Goal: Task Accomplishment & Management: Manage account settings

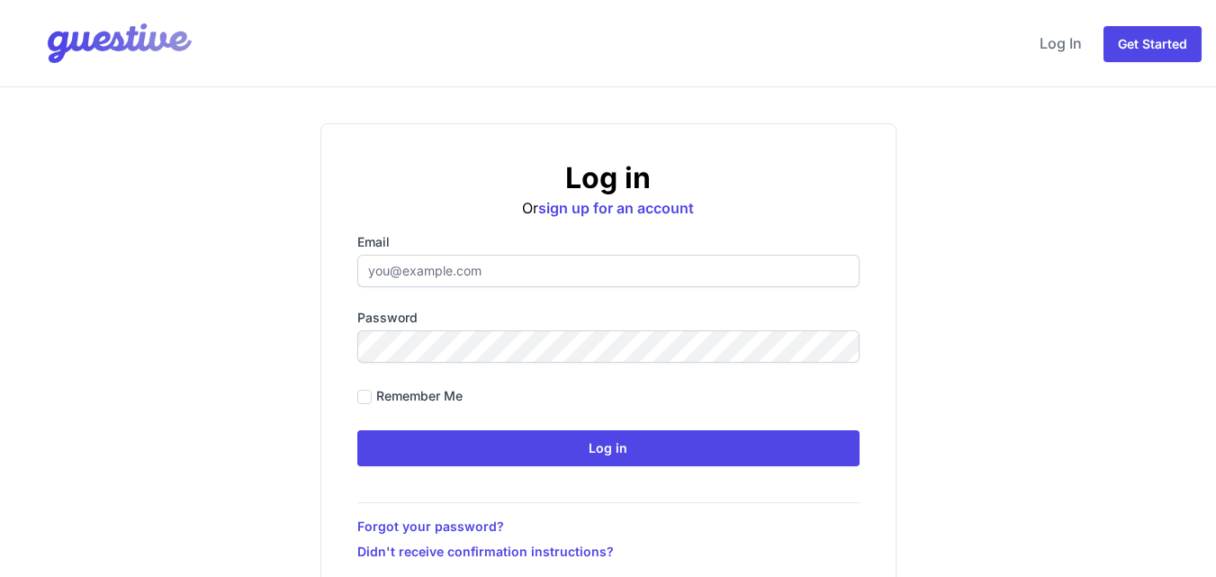
type input "[EMAIL_ADDRESS][DOMAIN_NAME]"
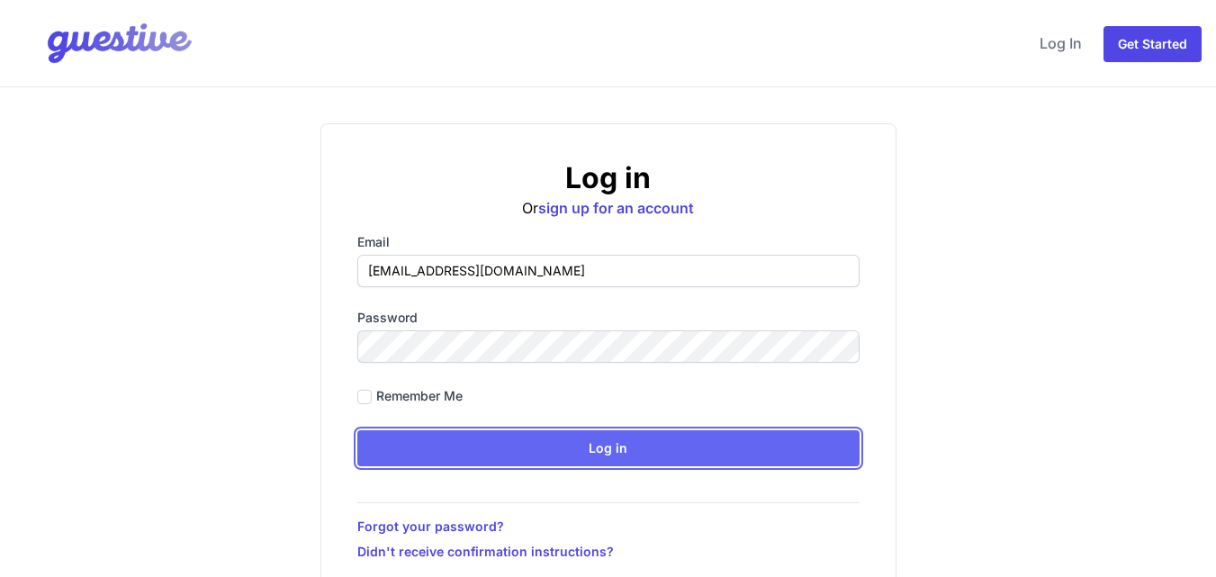
click at [651, 452] on input "Log in" at bounding box center [608, 448] width 502 height 36
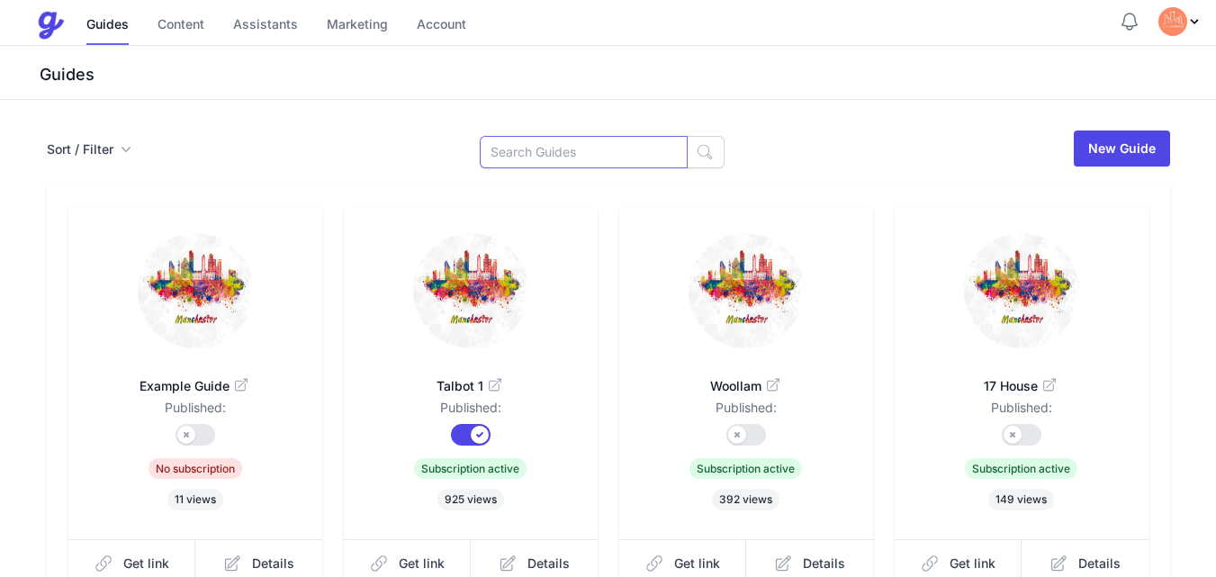
click at [545, 157] on input at bounding box center [584, 152] width 208 height 32
type input "dockside"
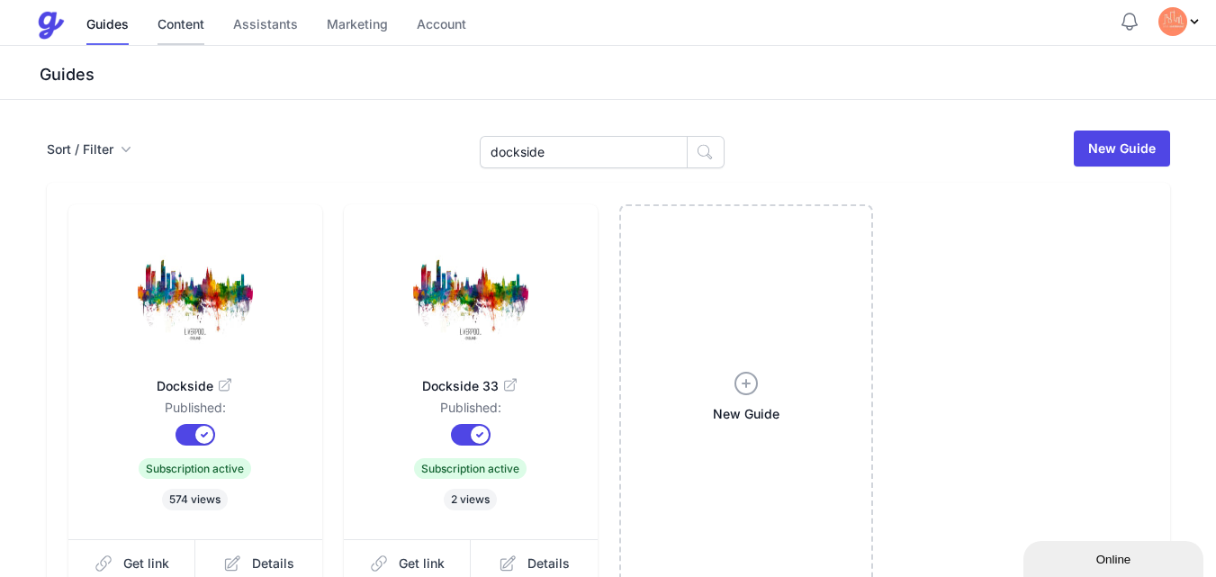
click at [185, 29] on link "Content" at bounding box center [181, 25] width 47 height 39
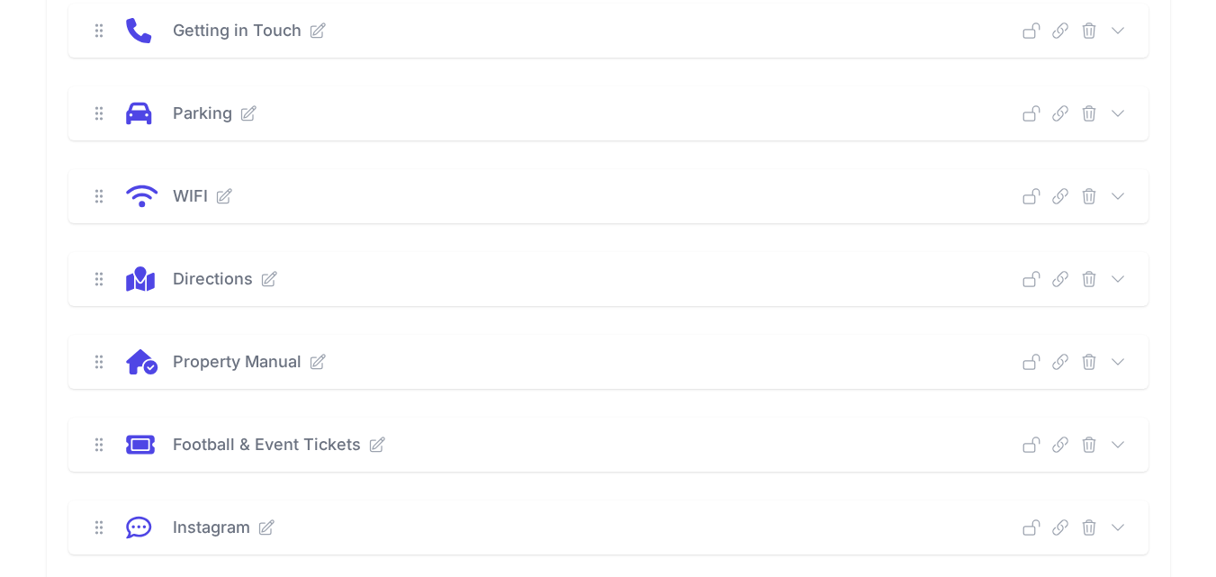
scroll to position [450, 0]
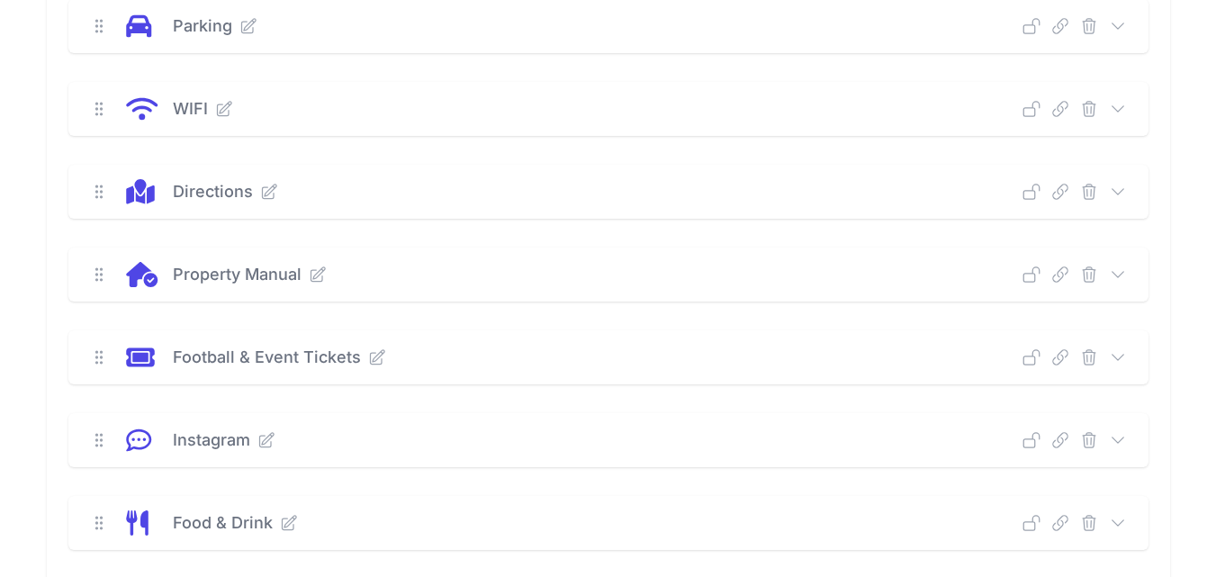
click at [1117, 271] on icon at bounding box center [1118, 275] width 18 height 18
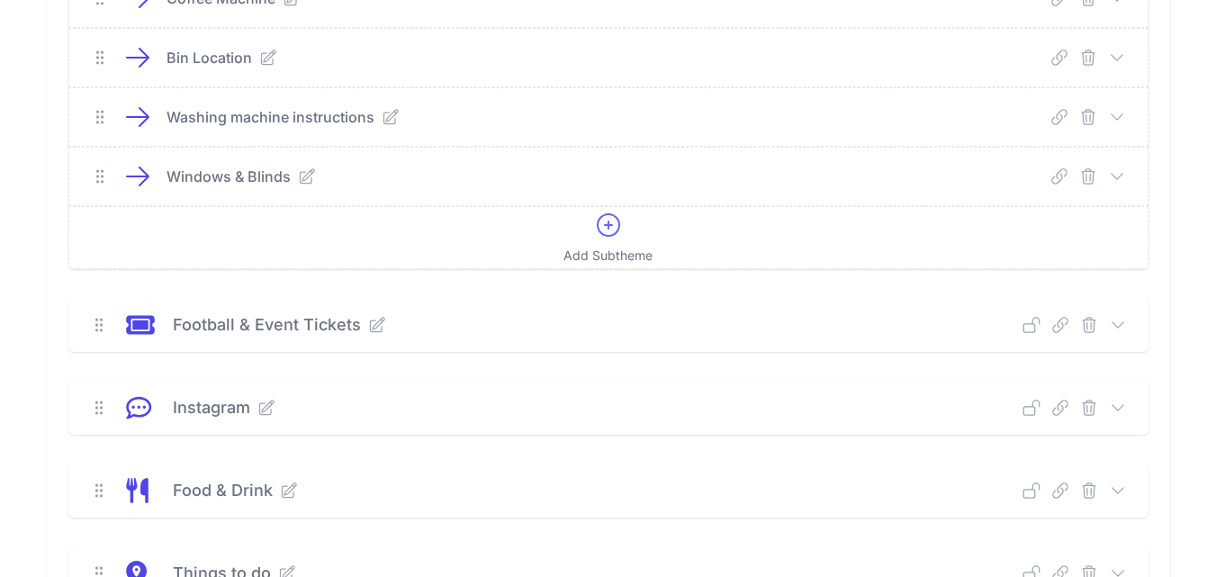
scroll to position [1197, 0]
click at [608, 228] on icon at bounding box center [609, 227] width 22 height 22
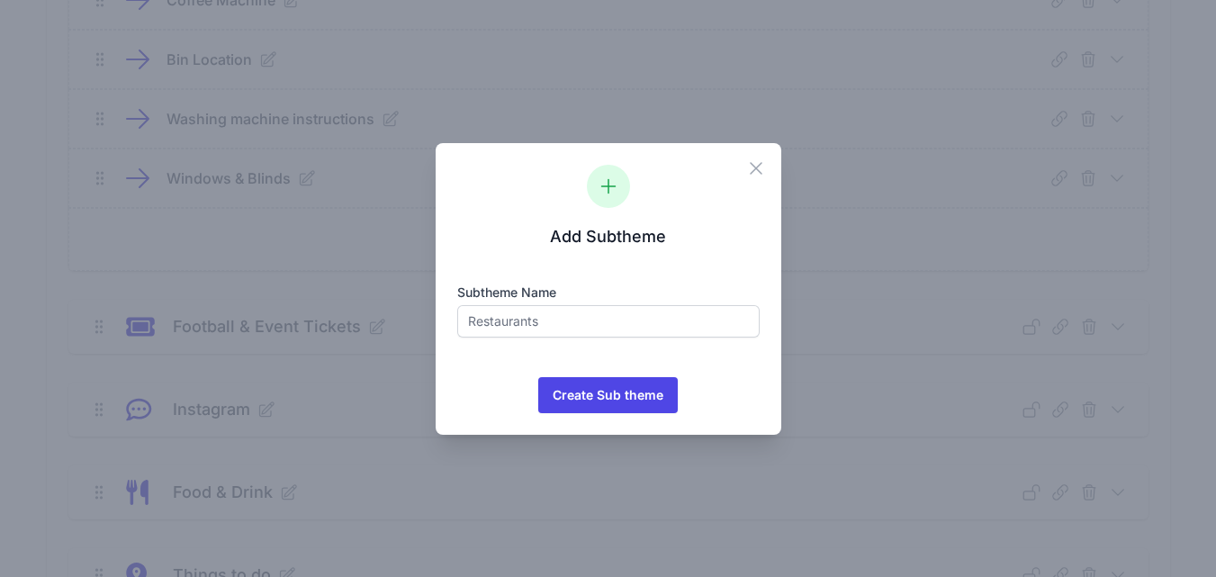
click at [263, 252] on div "Close Add Subtheme Subtheme name 637 Create Sub theme Icons/spinner Processing.…" at bounding box center [608, 288] width 1216 height 577
click at [758, 172] on icon "button" at bounding box center [756, 169] width 22 height 22
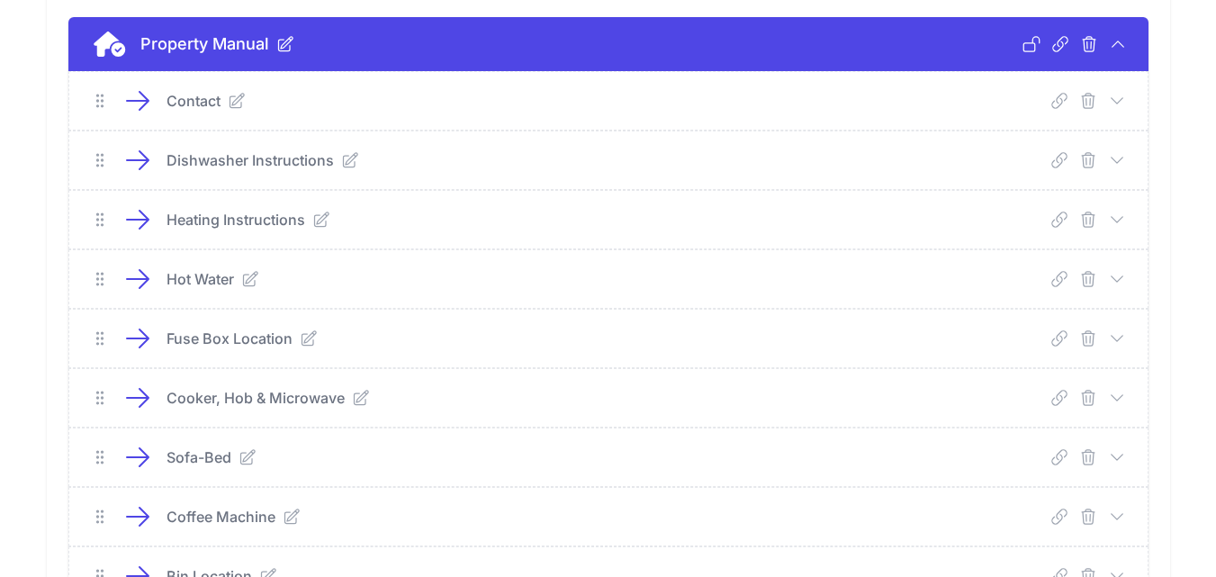
scroll to position [1017, 0]
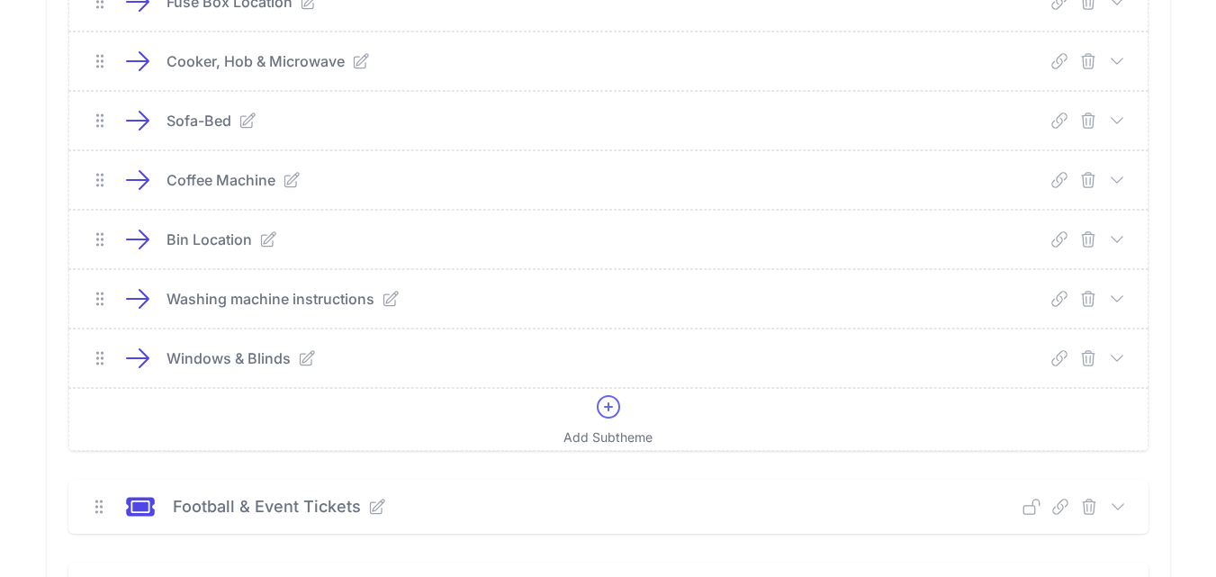
click at [1115, 356] on icon at bounding box center [1117, 358] width 18 height 18
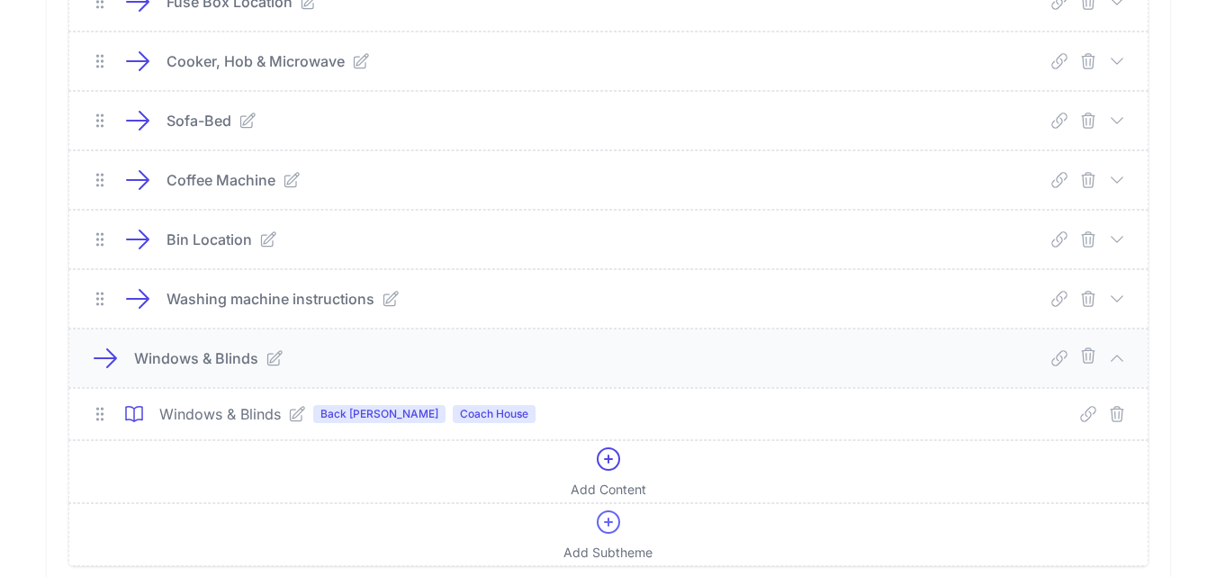
click at [1199, 278] on div "New Theme Check IN Deep Link Select a guide and copy the deep link to send to g…" at bounding box center [608, 305] width 1216 height 2445
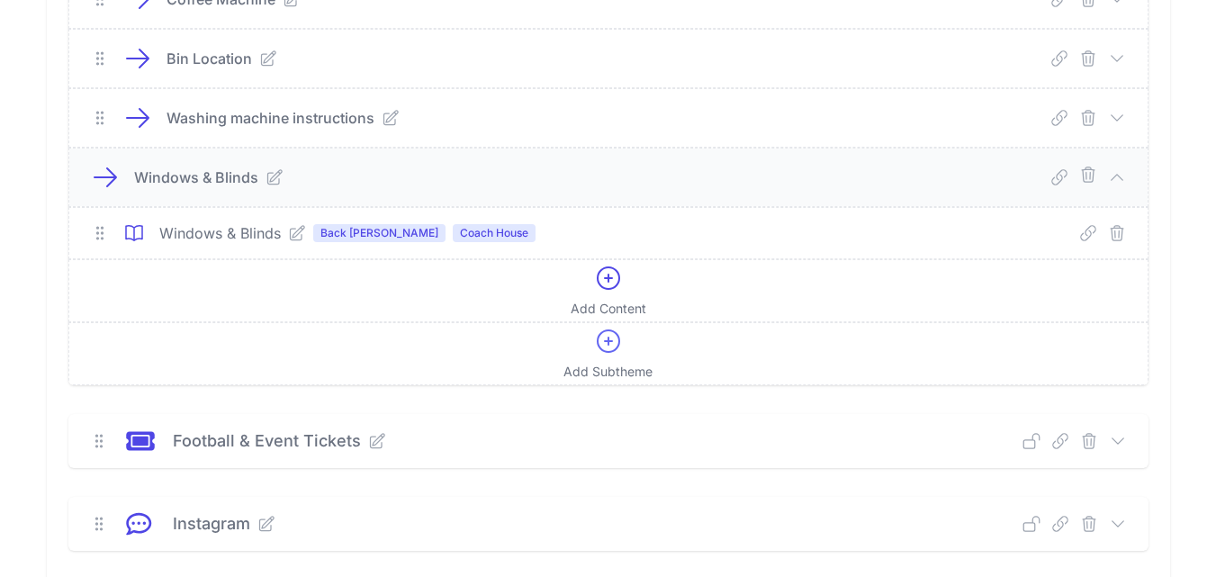
scroll to position [1197, 0]
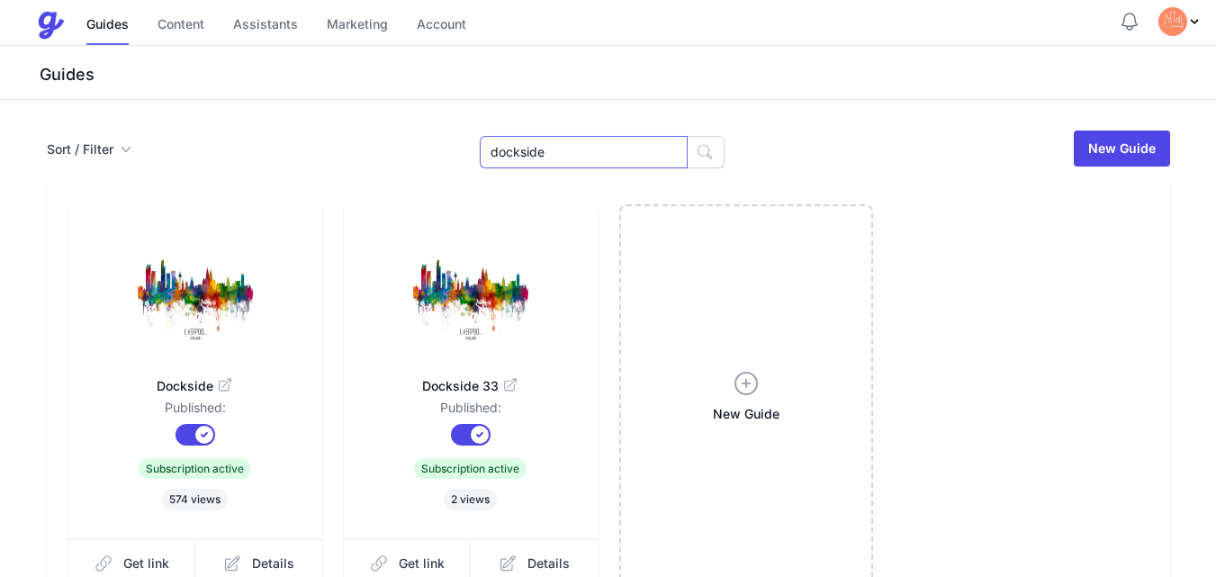
click at [594, 151] on input "dockside" at bounding box center [584, 152] width 208 height 32
type input "d"
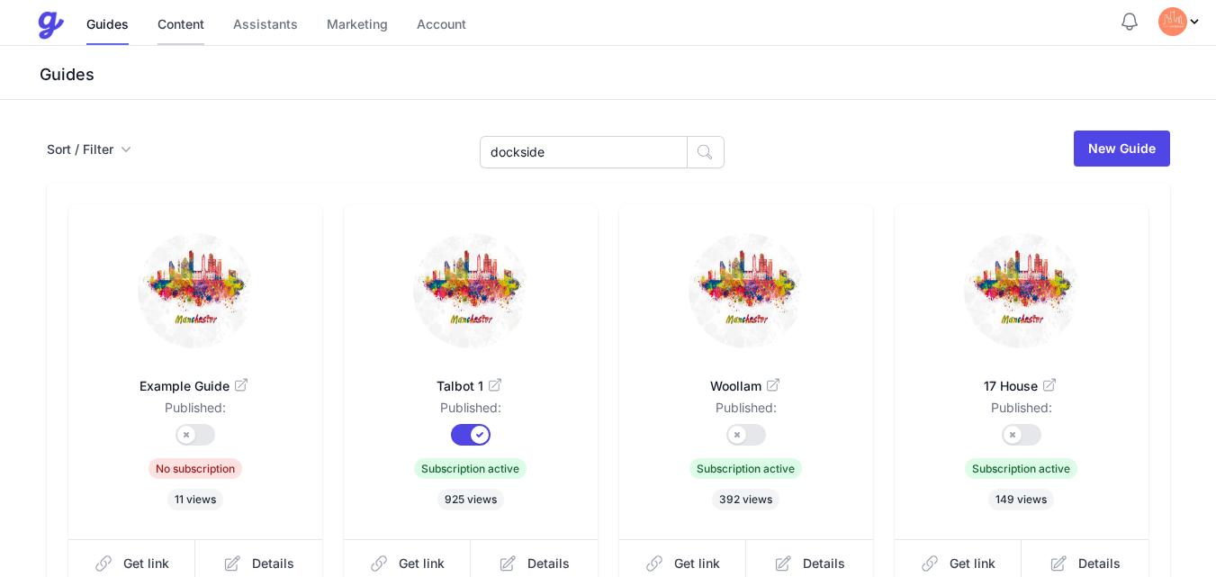
click at [180, 23] on link "Content" at bounding box center [181, 25] width 47 height 39
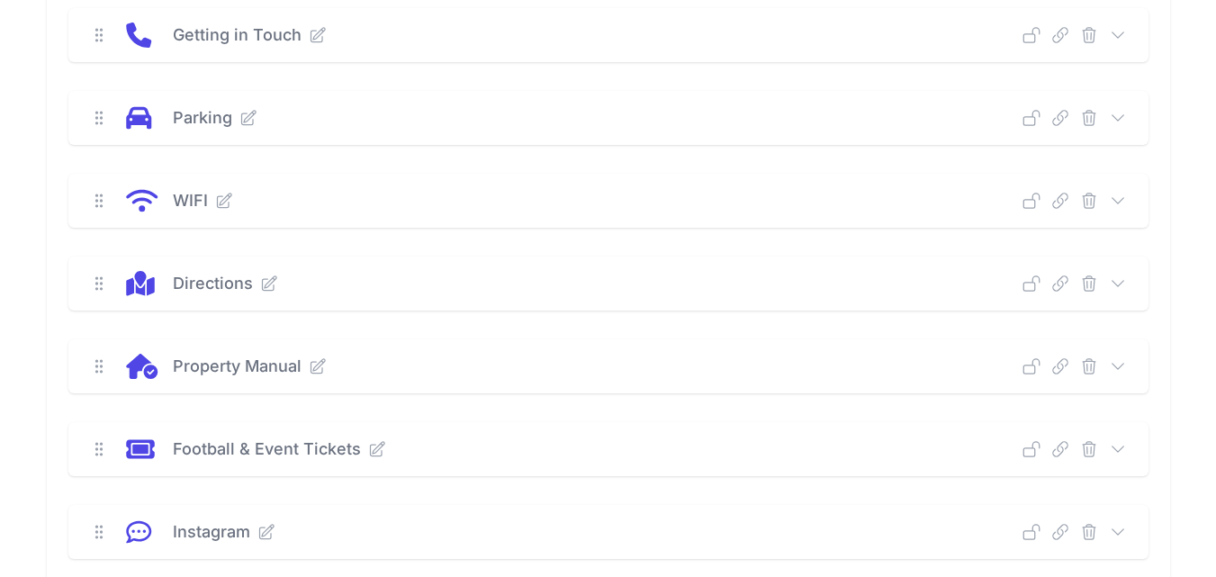
scroll to position [360, 0]
click at [1116, 362] on icon at bounding box center [1118, 365] width 18 height 18
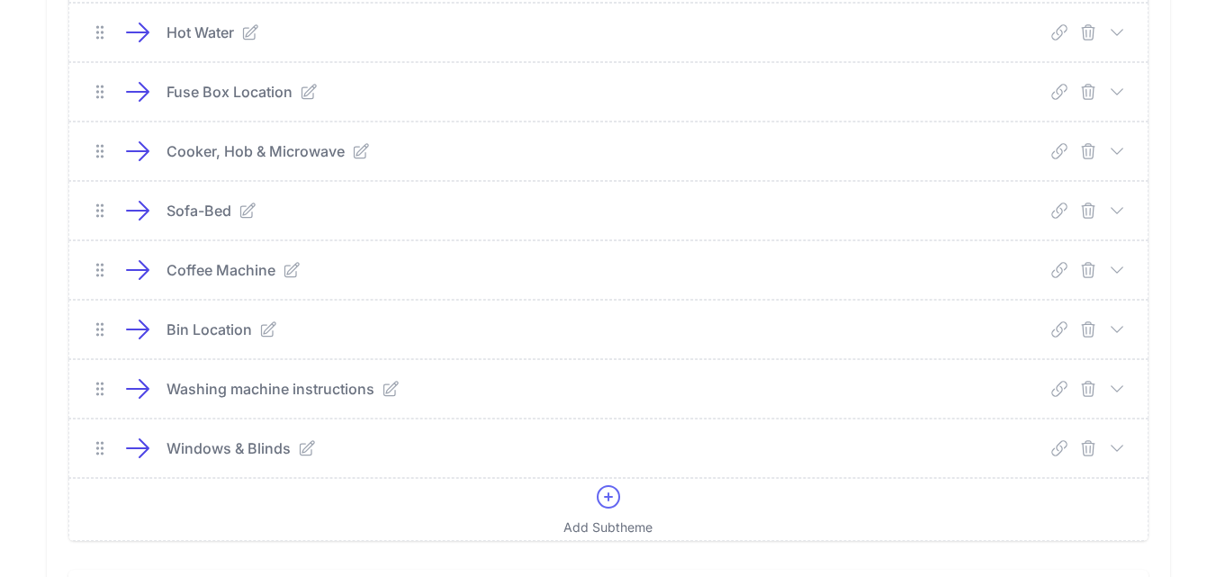
scroll to position [1017, 0]
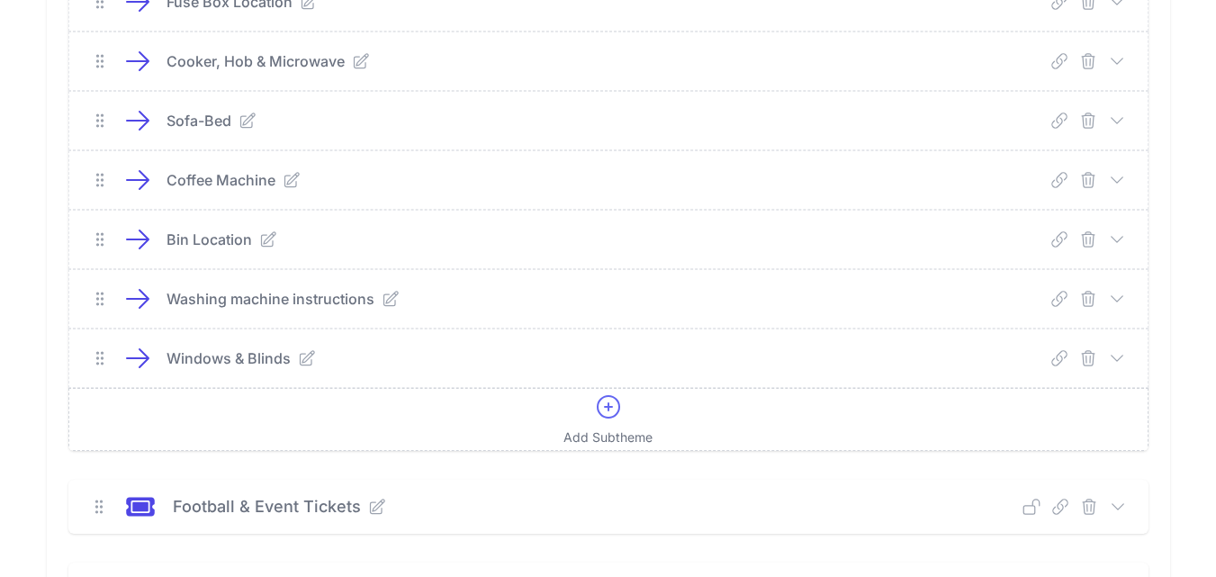
click at [616, 411] on icon at bounding box center [608, 407] width 29 height 29
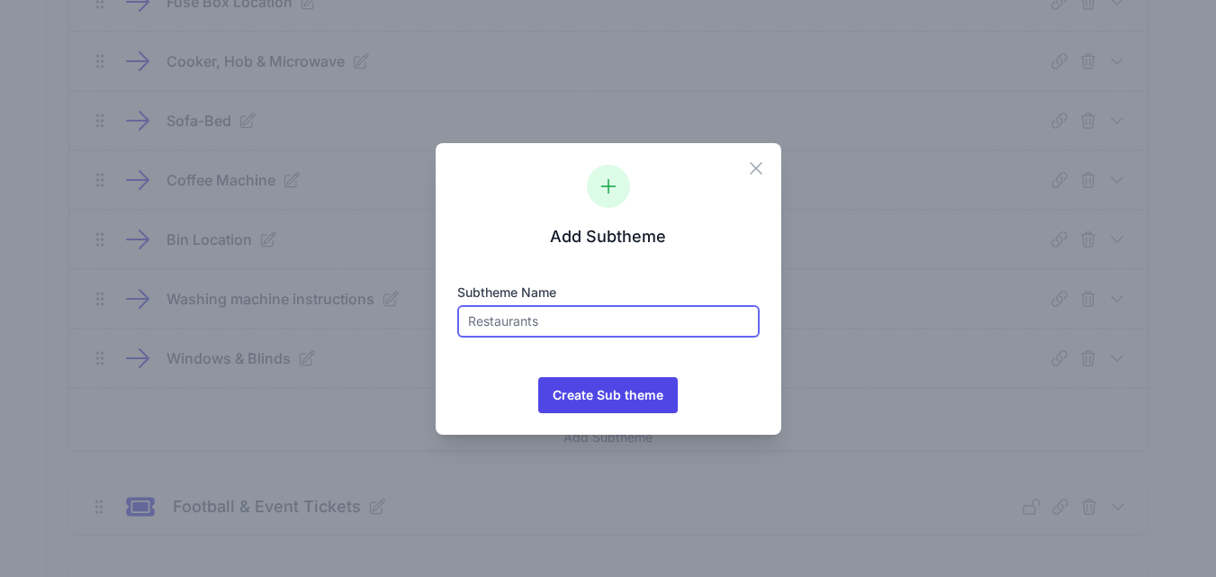
click at [554, 323] on input "text" at bounding box center [608, 321] width 302 height 32
type input "Guidebook"
drag, startPoint x: 555, startPoint y: 320, endPoint x: 463, endPoint y: 329, distance: 92.2
click at [463, 329] on input "Guidebook" at bounding box center [608, 321] width 302 height 32
click at [764, 169] on icon "button" at bounding box center [756, 169] width 22 height 22
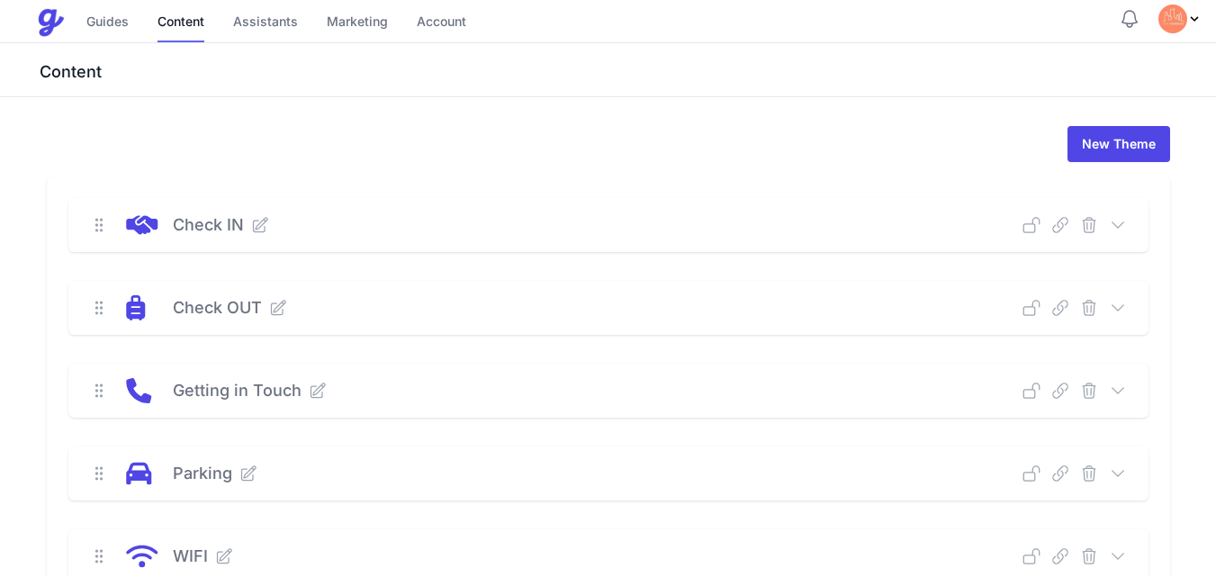
scroll to position [0, 0]
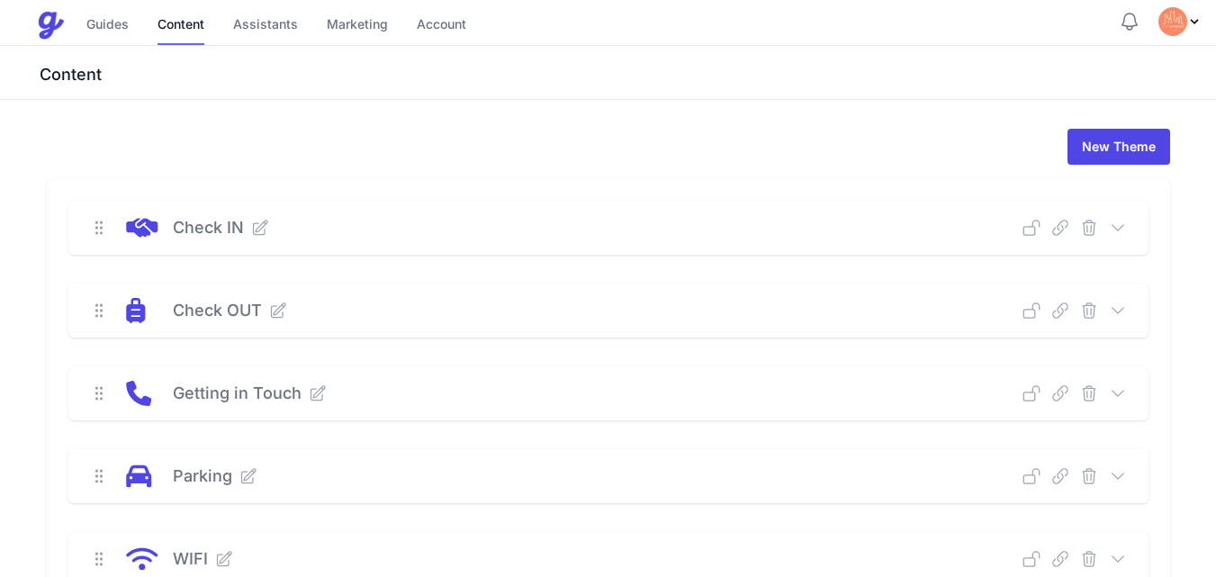
click at [1117, 227] on icon at bounding box center [1118, 228] width 18 height 18
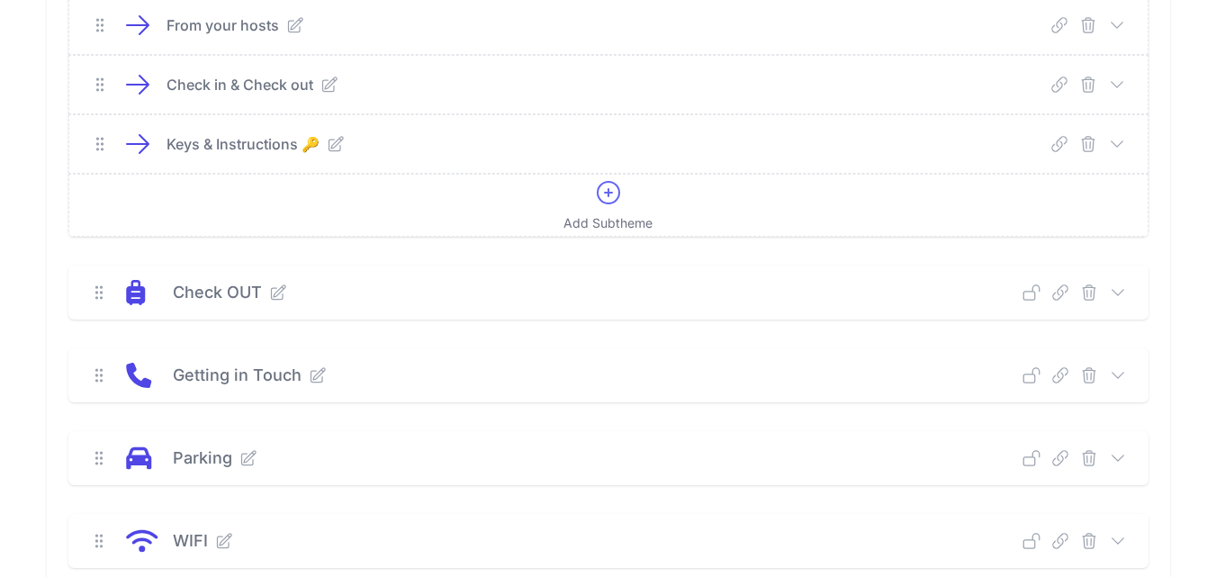
scroll to position [270, 0]
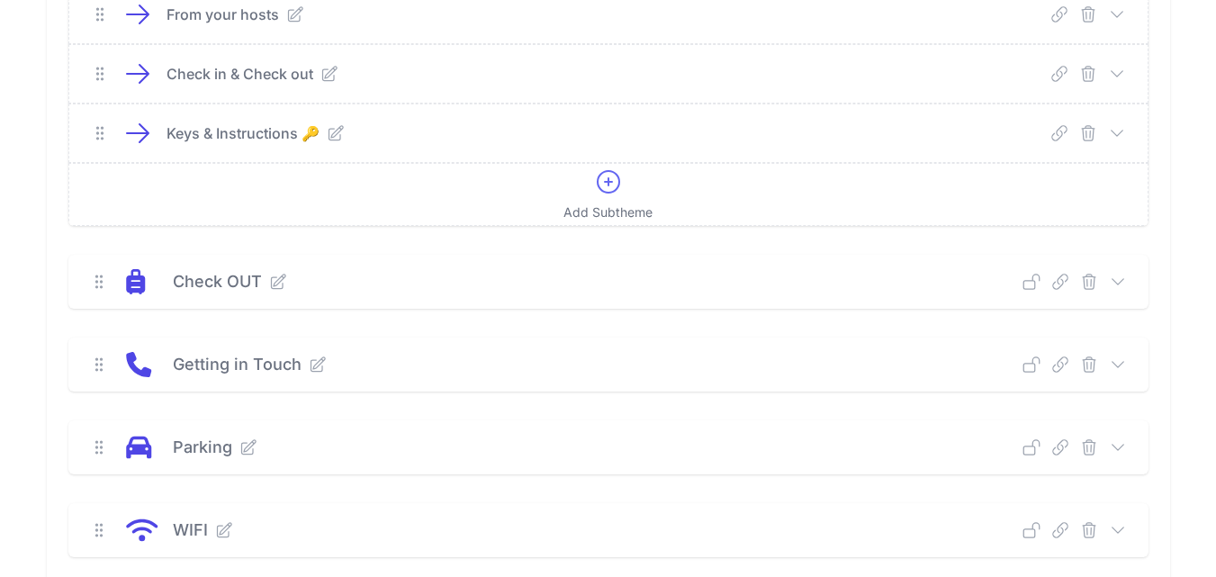
click at [1116, 283] on icon at bounding box center [1118, 280] width 12 height 5
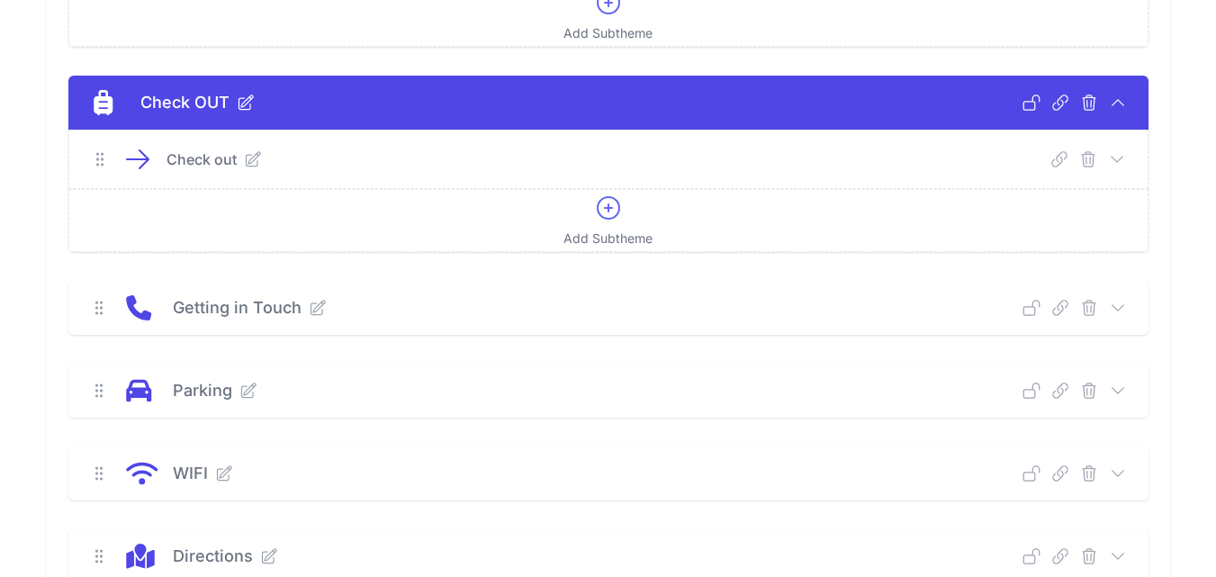
scroll to position [450, 0]
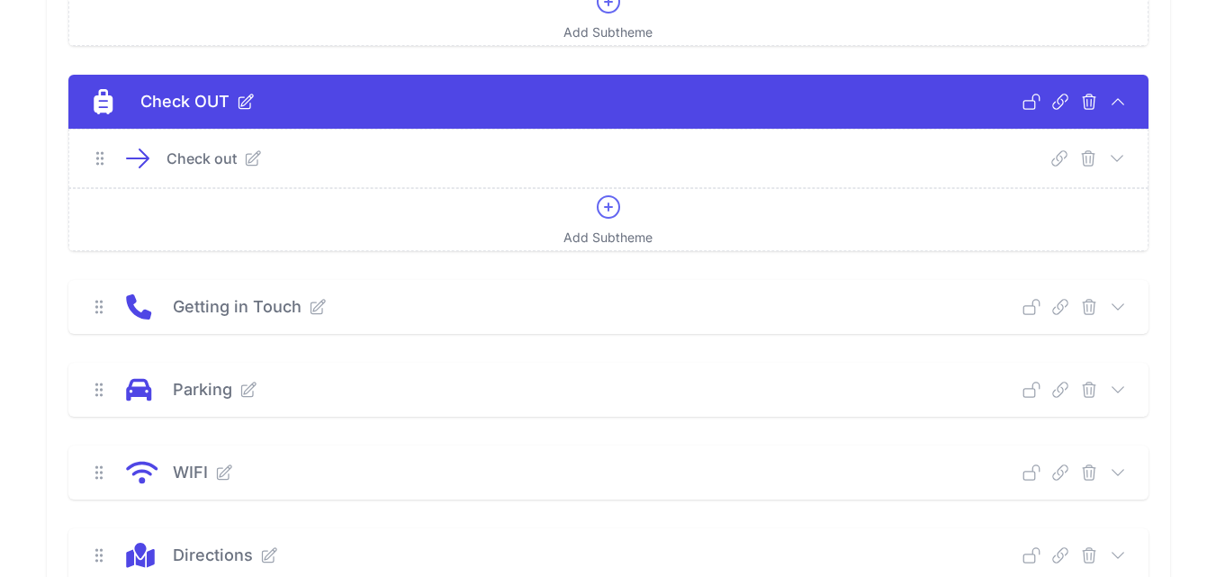
click at [1115, 158] on icon at bounding box center [1117, 158] width 18 height 18
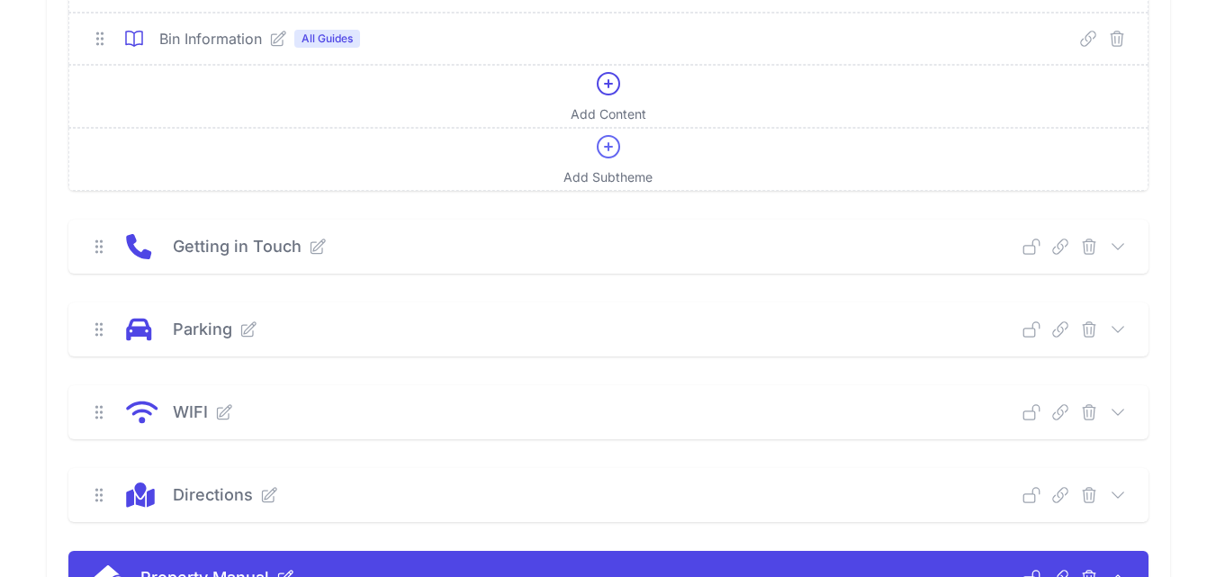
scroll to position [900, 0]
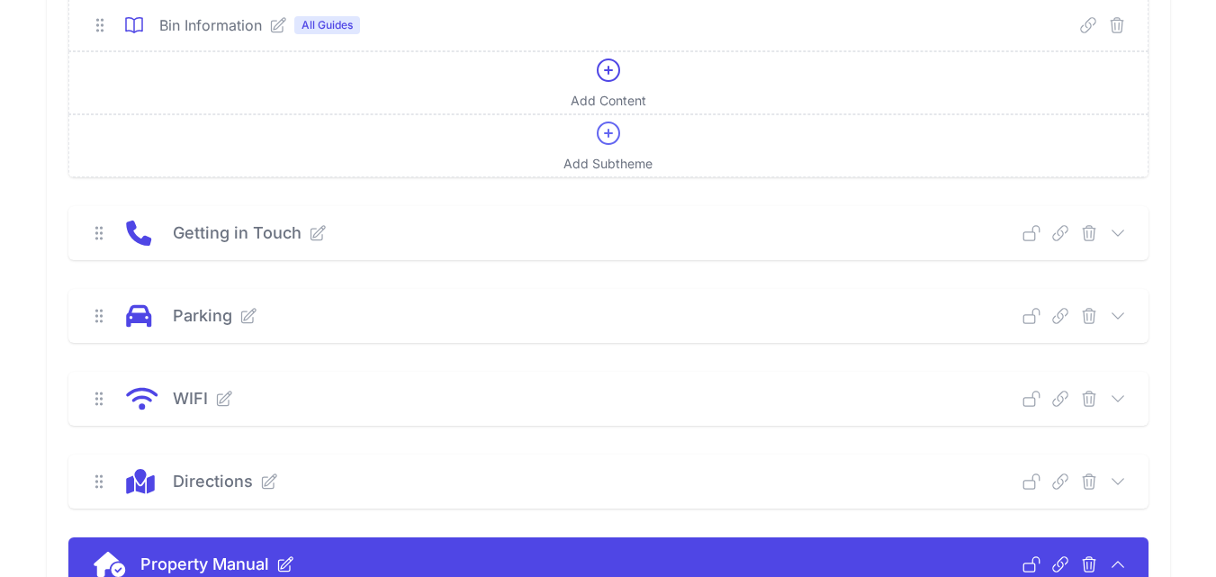
click at [1120, 233] on icon at bounding box center [1118, 232] width 12 height 5
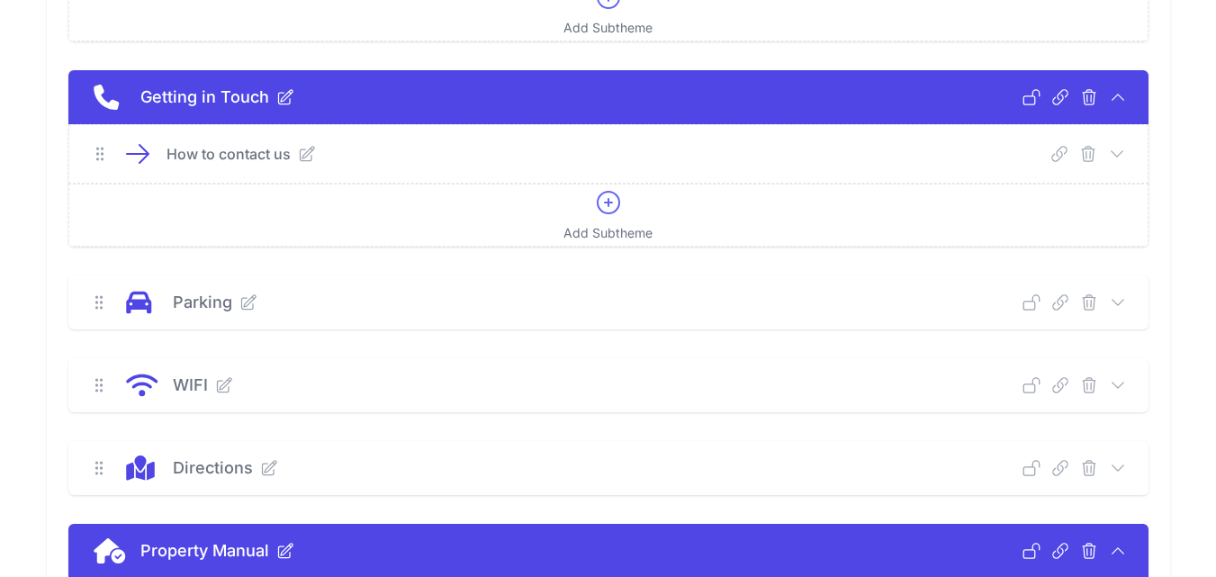
scroll to position [1080, 0]
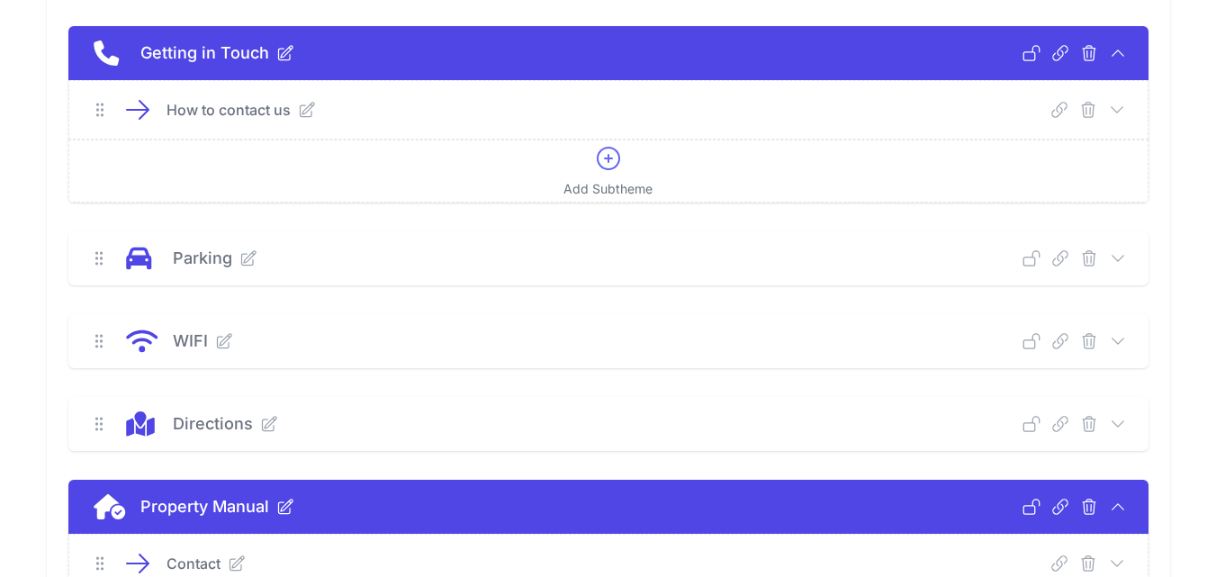
click at [1115, 258] on icon at bounding box center [1118, 257] width 12 height 5
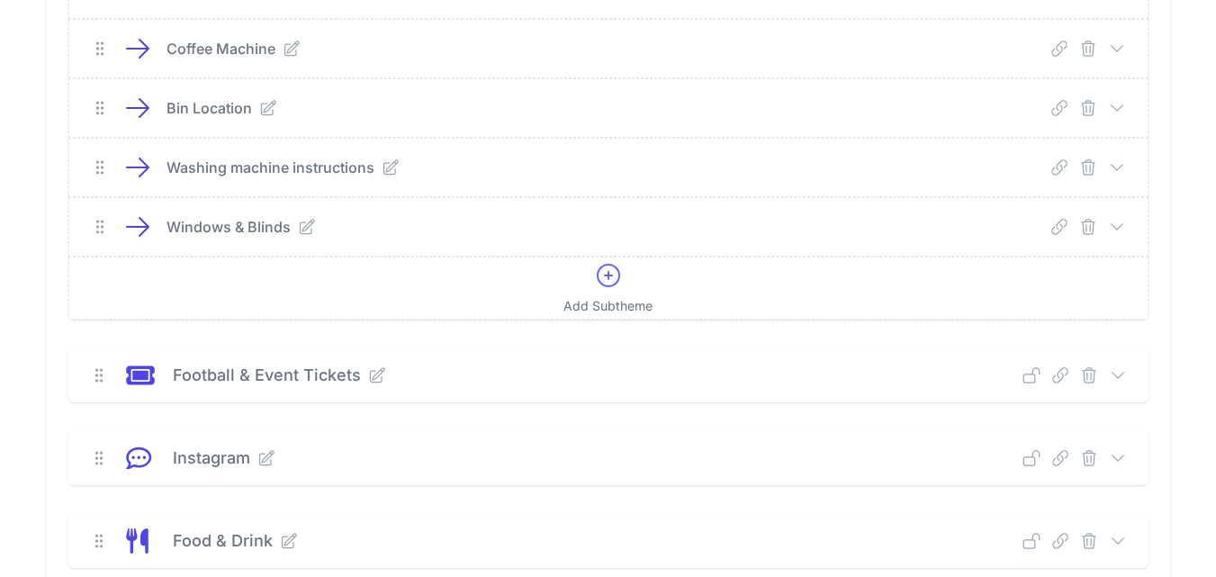
scroll to position [2002, 0]
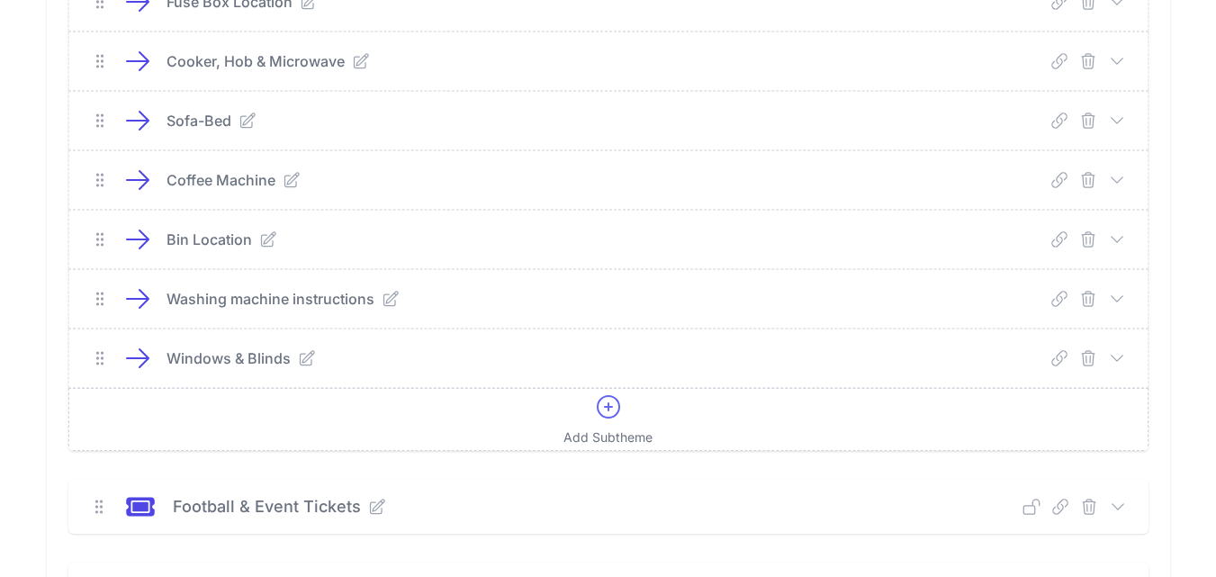
click at [609, 405] on icon at bounding box center [609, 407] width 22 height 22
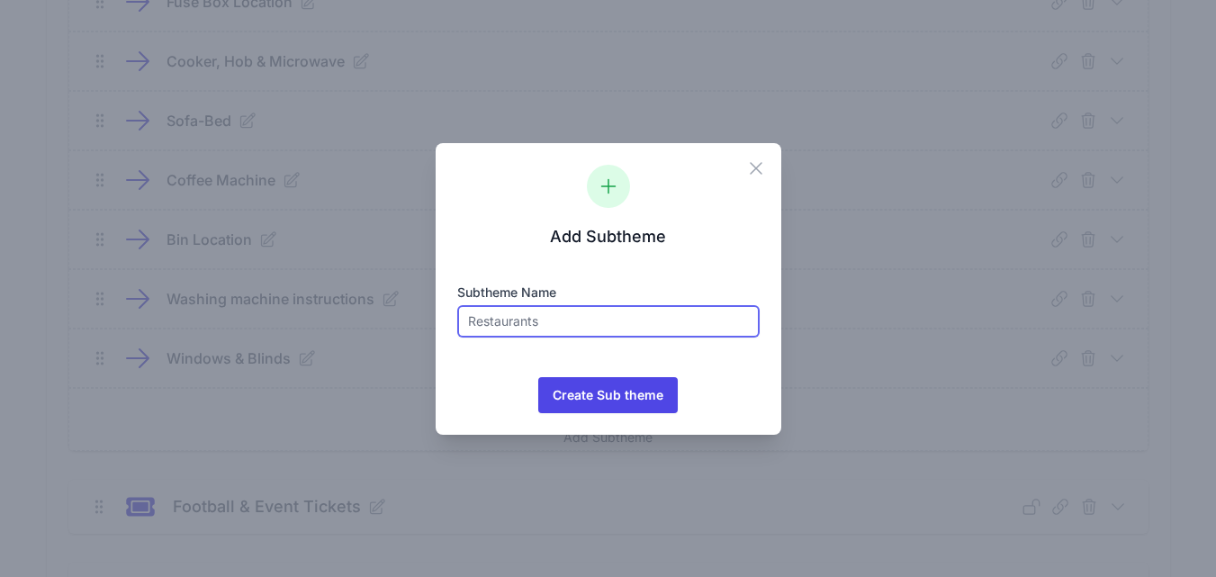
click at [526, 318] on input "text" at bounding box center [608, 321] width 302 height 32
type input "Guide-book"
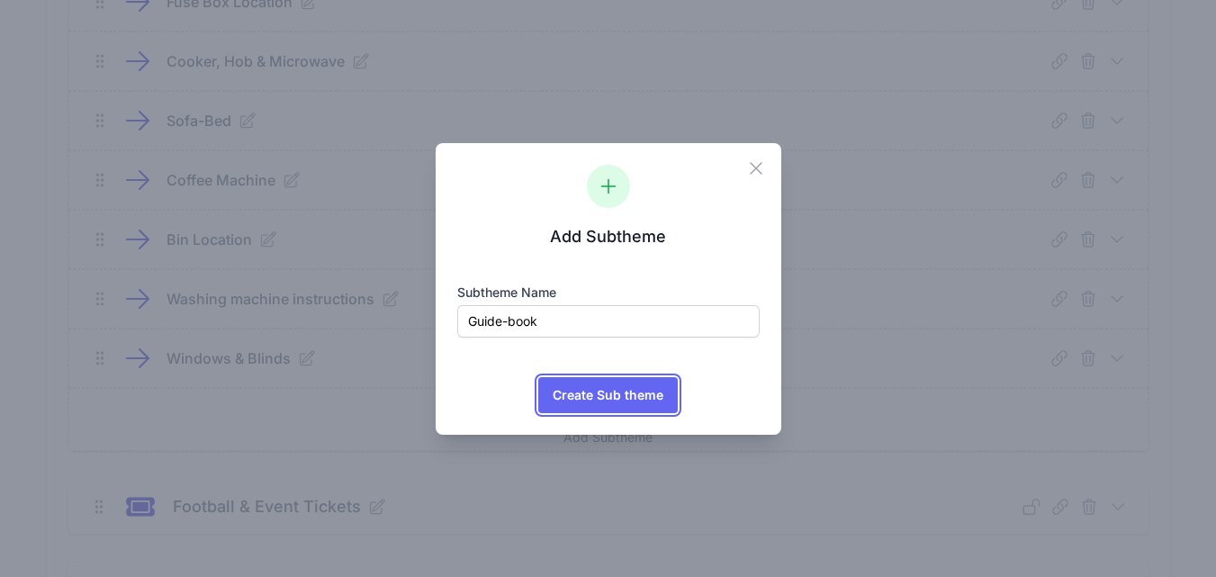
click at [646, 396] on span "Create Sub theme" at bounding box center [608, 395] width 111 height 36
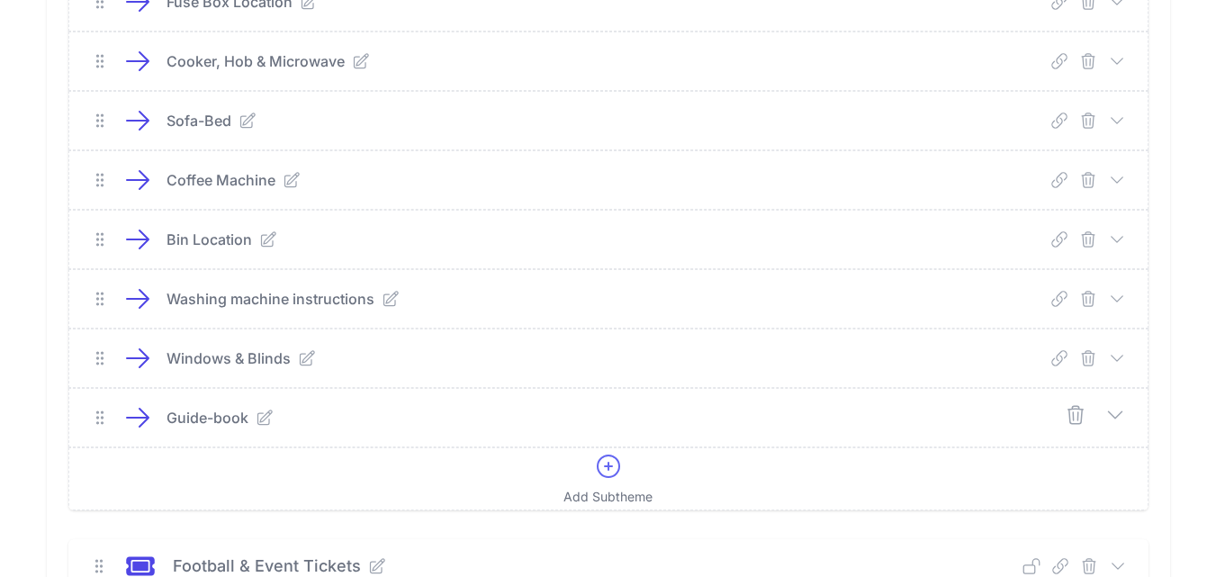
click at [223, 412] on p "Guide-book" at bounding box center [208, 418] width 82 height 22
click at [1113, 409] on icon at bounding box center [1116, 415] width 22 height 22
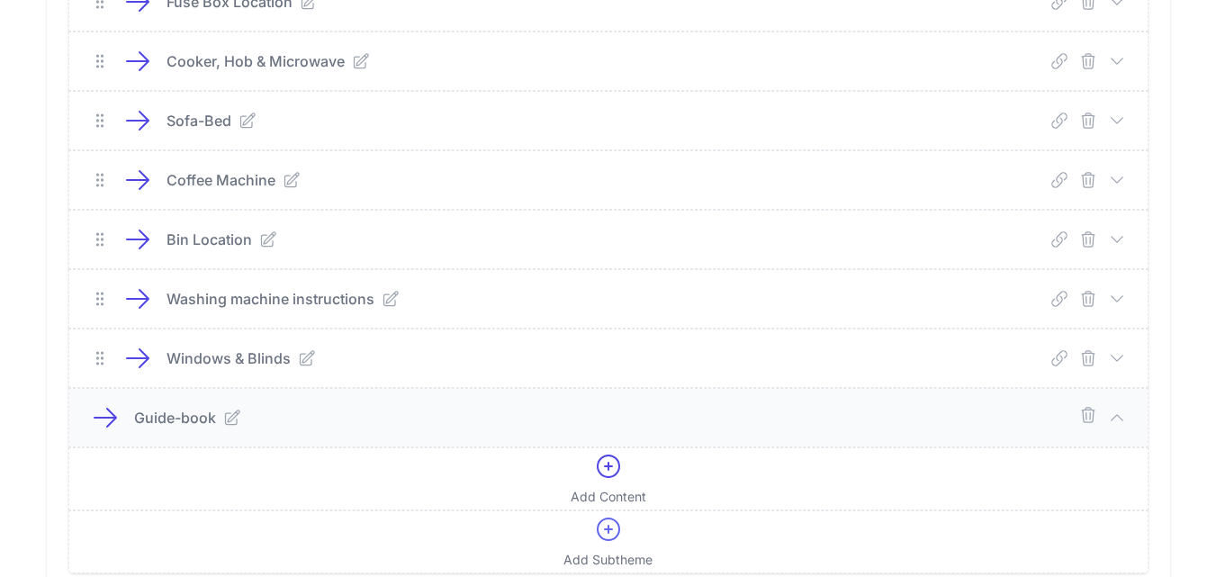
click at [290, 423] on div "Guide-book" at bounding box center [363, 418] width 458 height 22
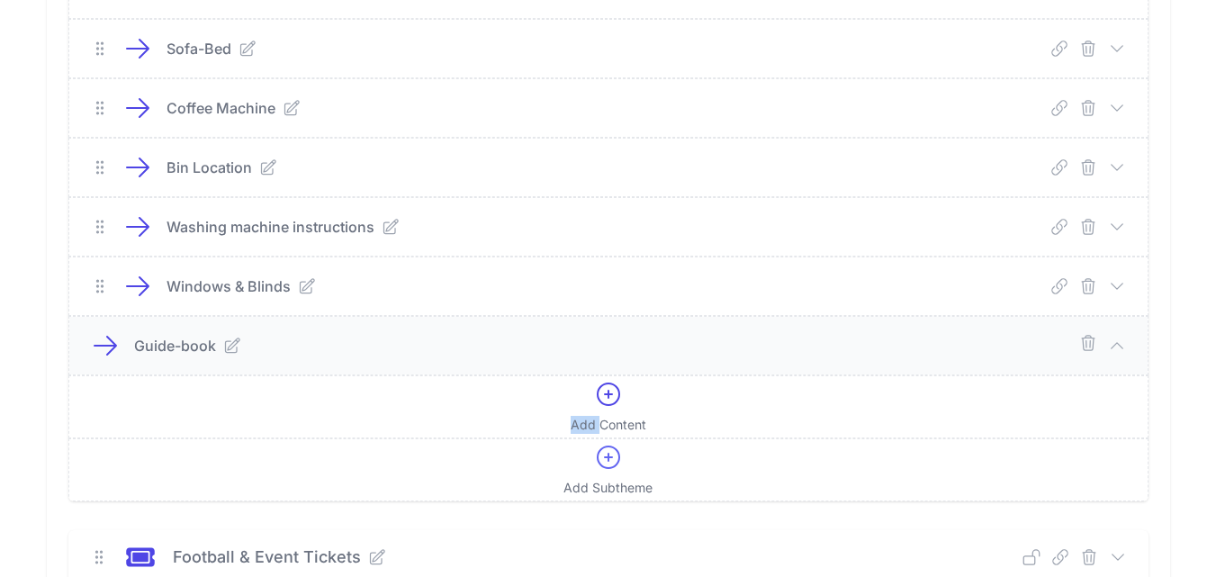
scroll to position [2272, 0]
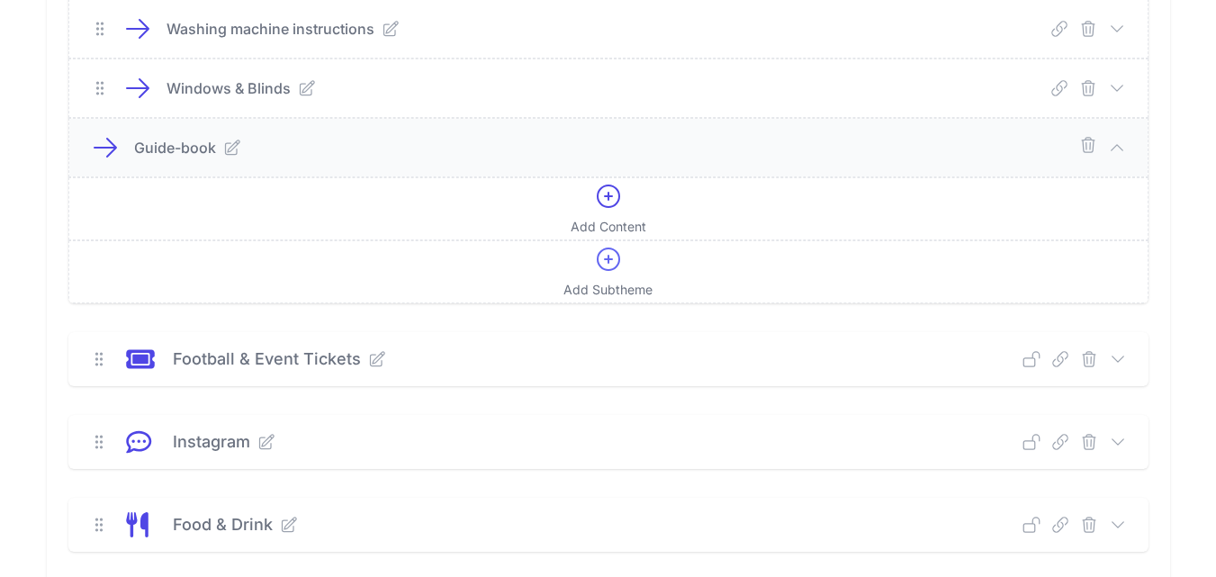
click at [149, 146] on p "Guide-book" at bounding box center [175, 148] width 82 height 22
click at [228, 149] on icon at bounding box center [232, 147] width 14 height 14
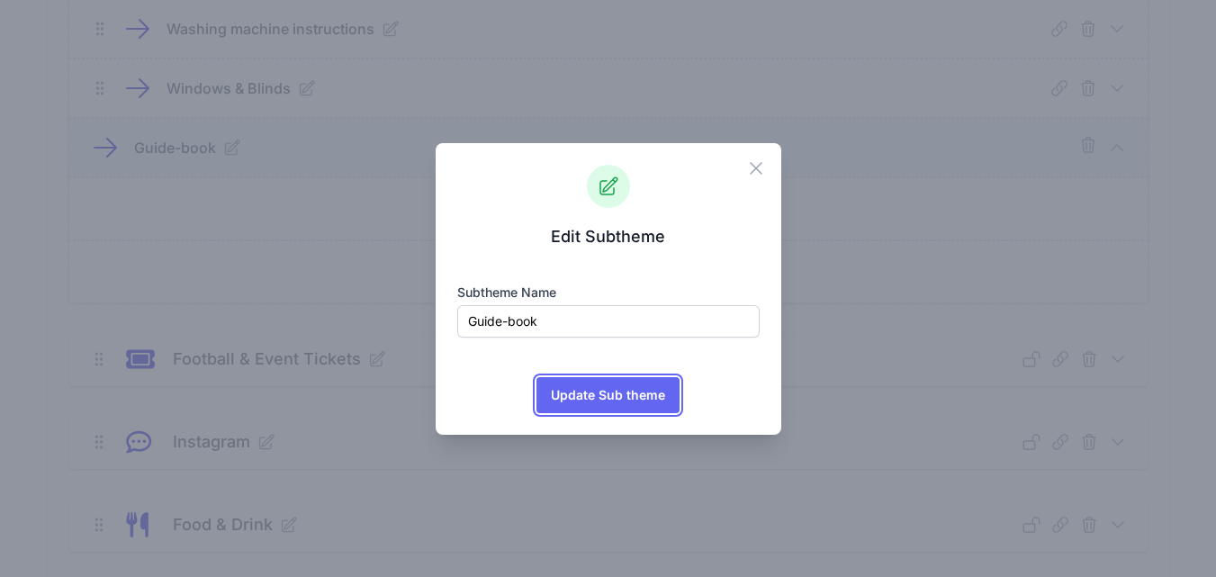
click at [579, 389] on span "Update Sub theme" at bounding box center [608, 395] width 114 height 36
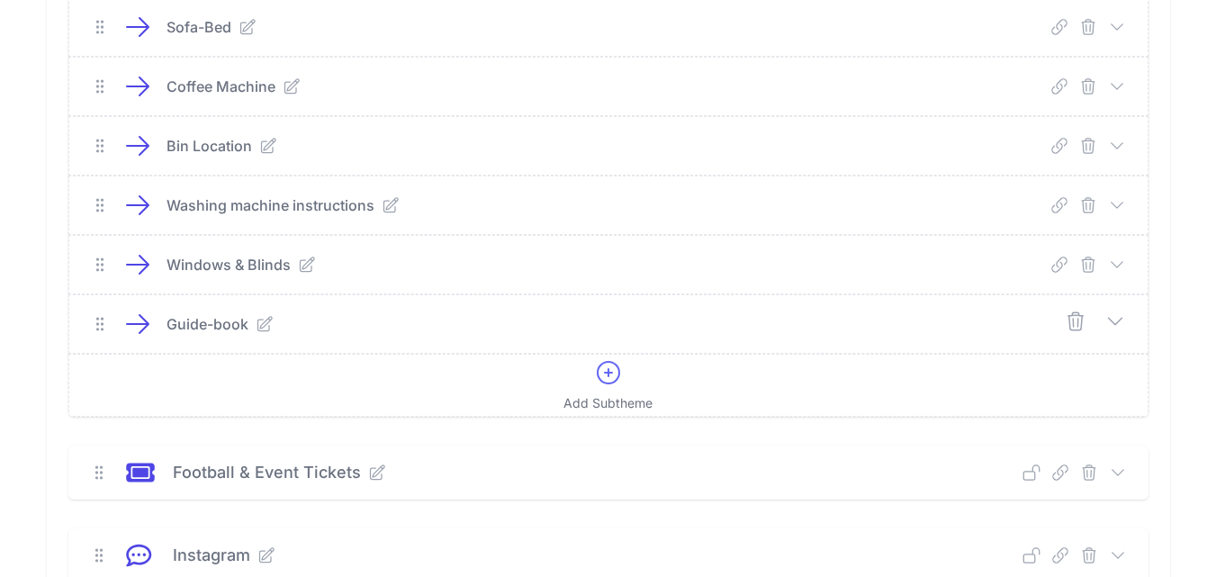
scroll to position [2092, 0]
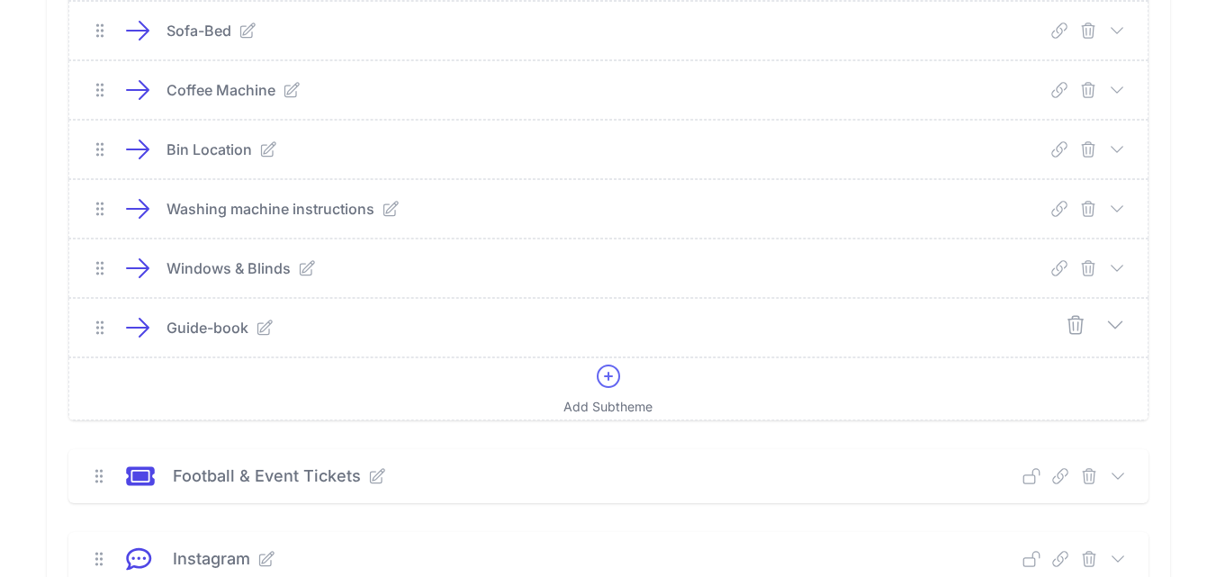
click at [266, 331] on icon at bounding box center [265, 328] width 18 height 18
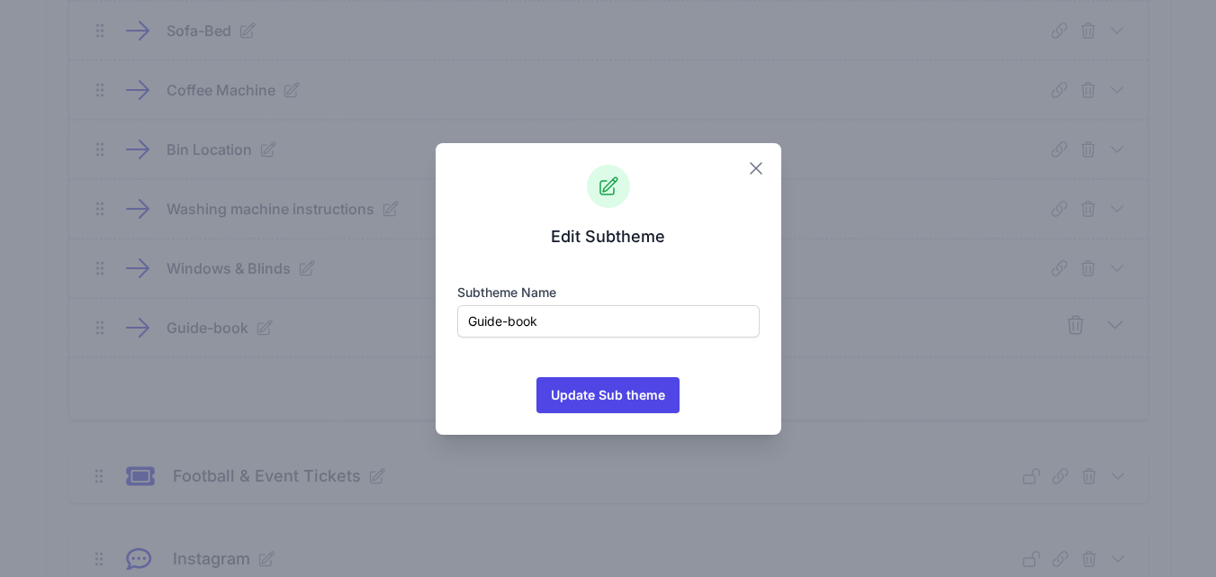
click at [758, 173] on icon "button" at bounding box center [756, 169] width 22 height 22
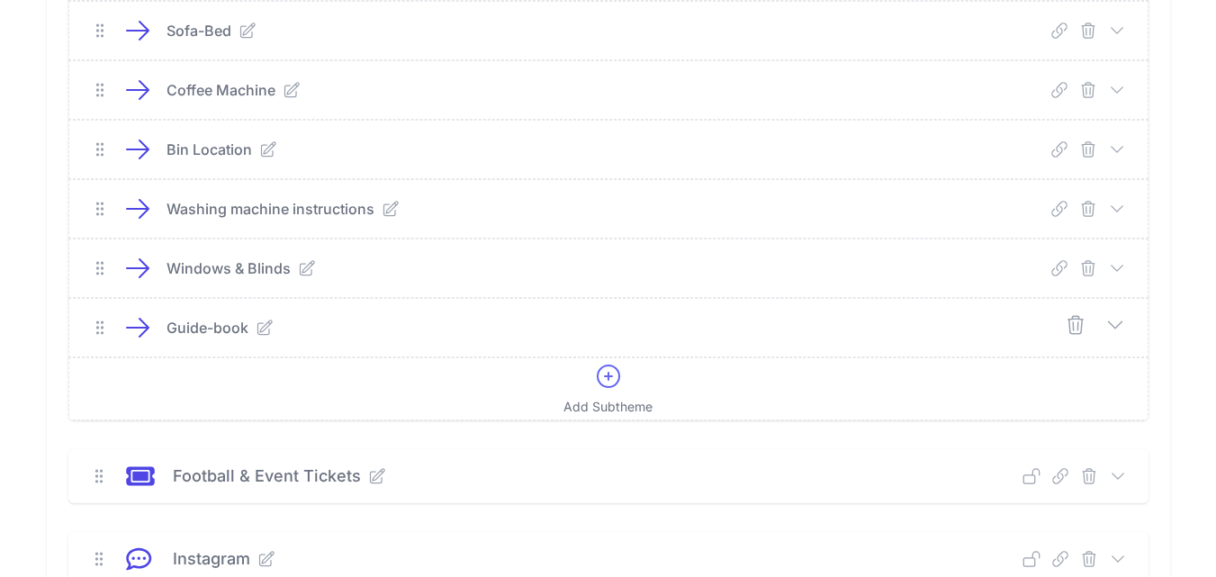
click at [1112, 327] on icon at bounding box center [1116, 325] width 22 height 22
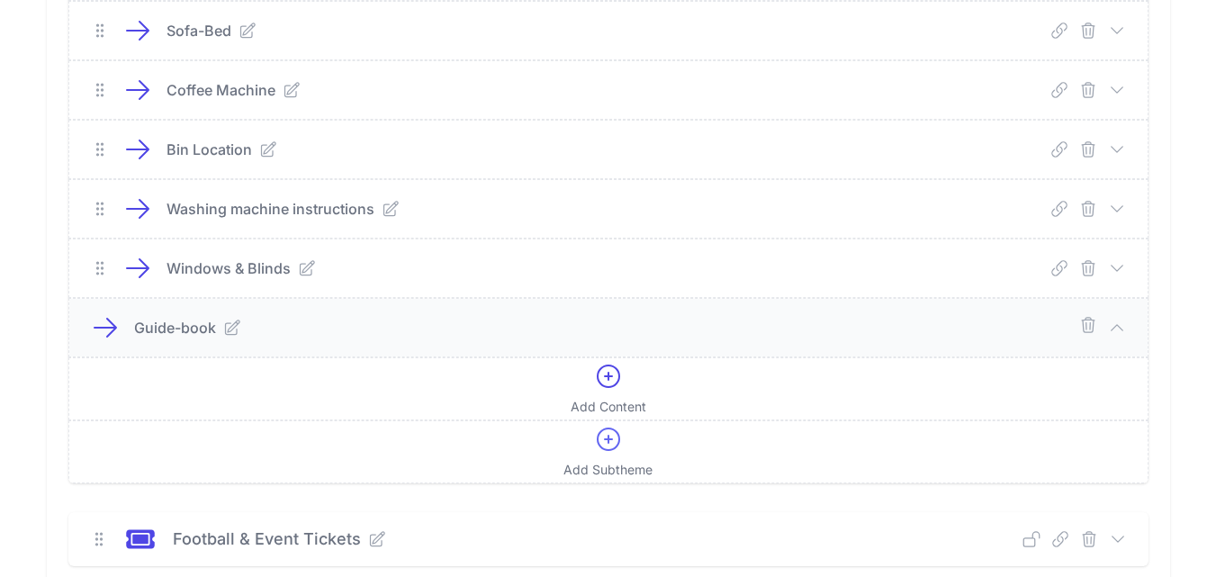
click at [1083, 328] on icon "submit" at bounding box center [1088, 324] width 13 height 14
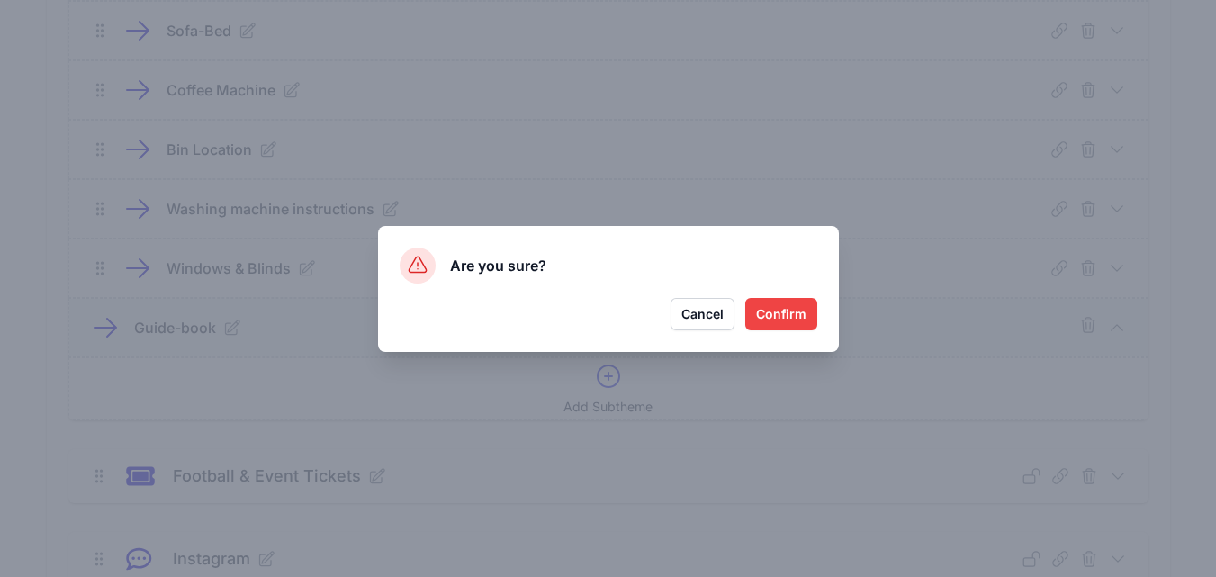
click at [778, 311] on button "Confirm" at bounding box center [781, 314] width 72 height 32
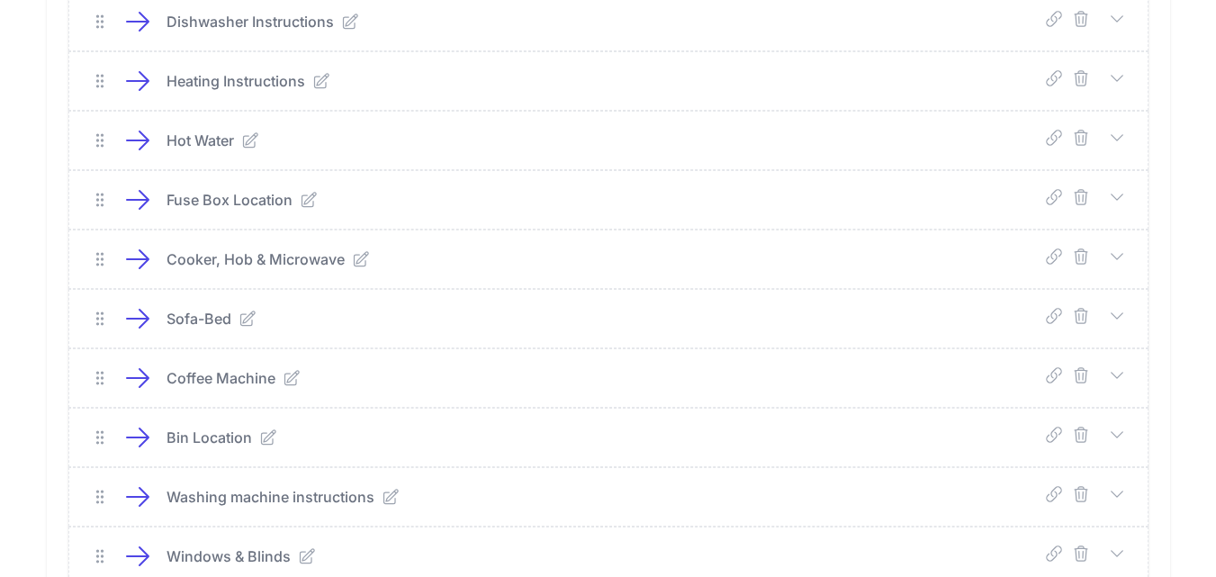
scroll to position [1822, 0]
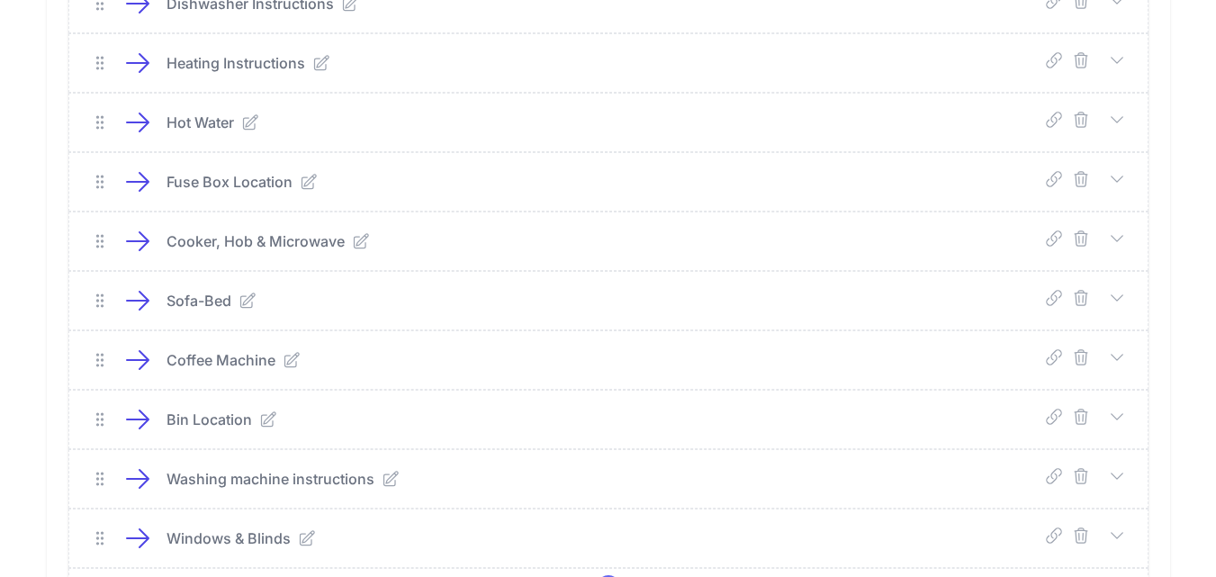
click at [250, 302] on icon at bounding box center [248, 301] width 18 height 18
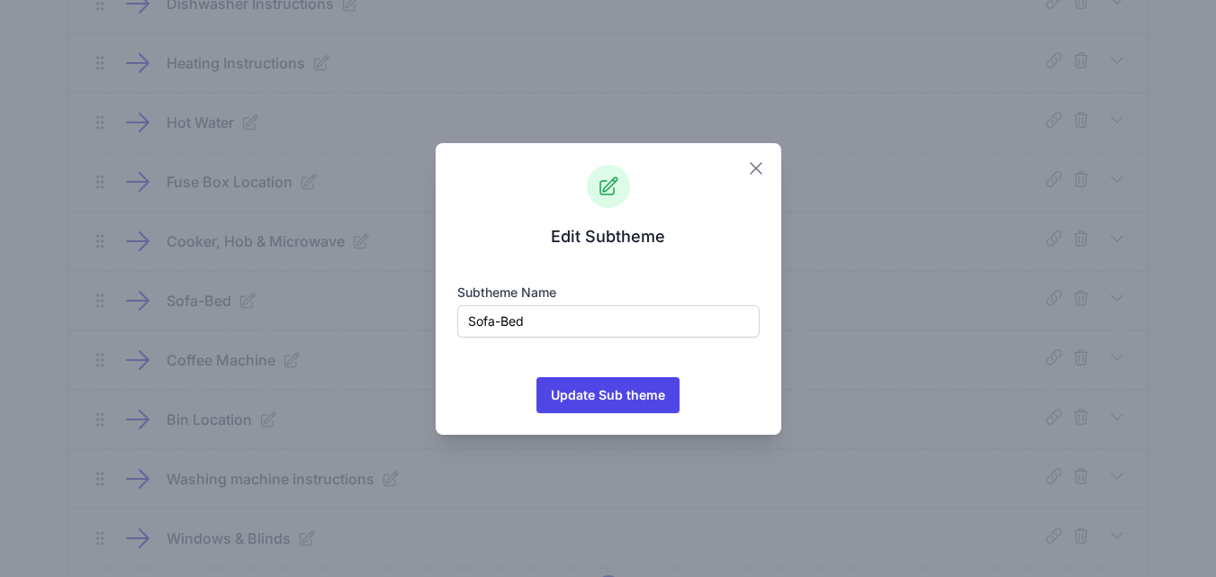
click at [758, 168] on icon "button" at bounding box center [756, 169] width 22 height 22
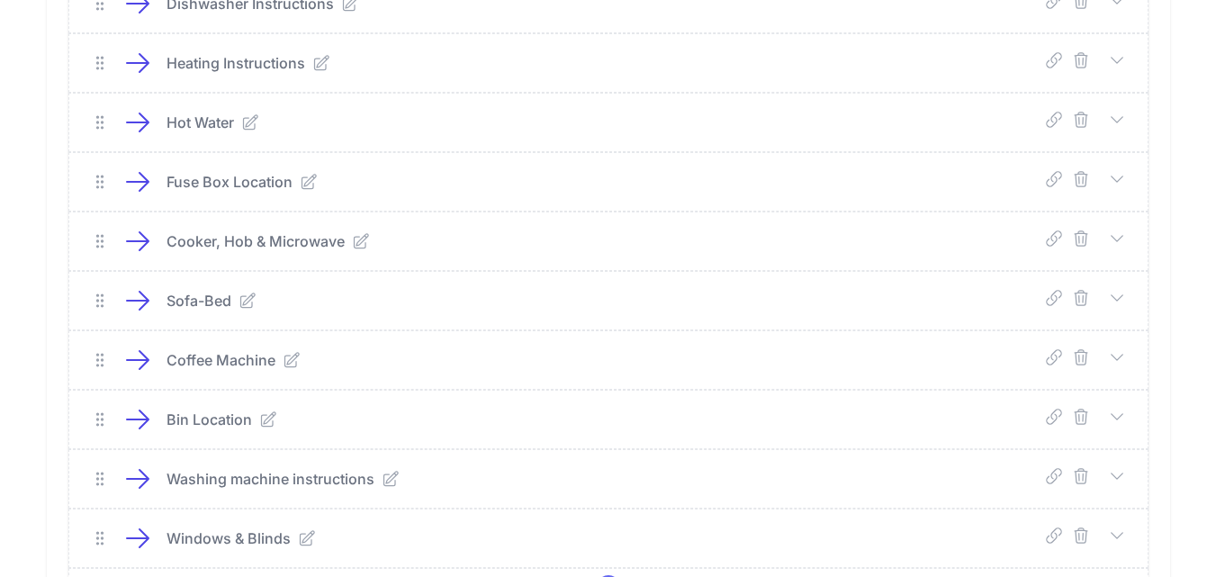
click at [1118, 300] on icon at bounding box center [1117, 296] width 12 height 5
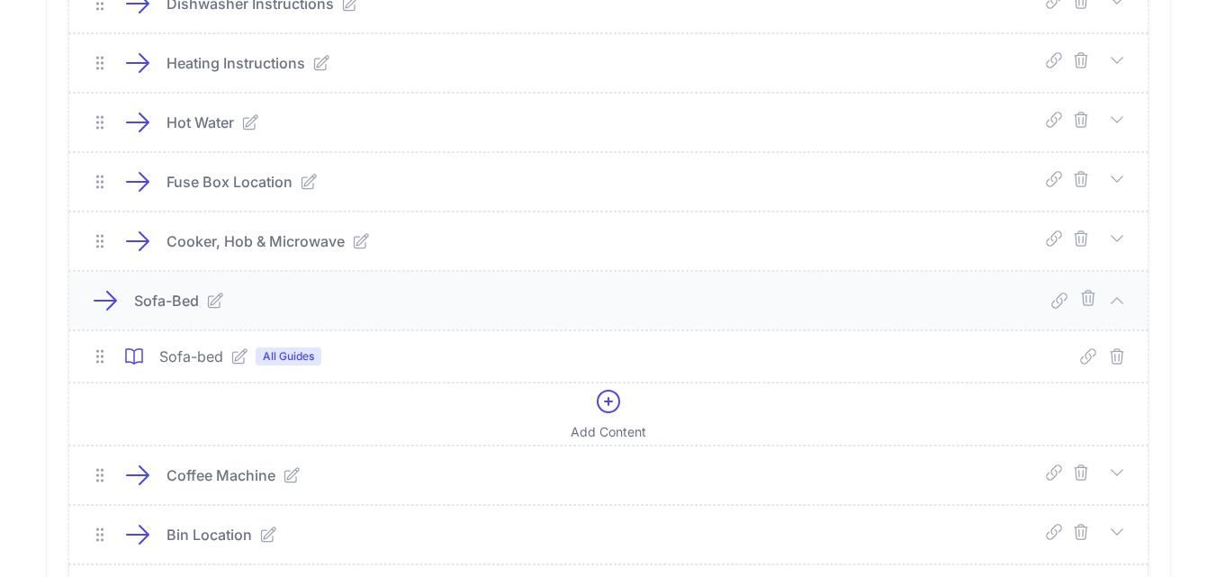
click at [289, 352] on span "All Guides" at bounding box center [289, 356] width 66 height 18
click at [243, 356] on icon at bounding box center [239, 356] width 18 height 18
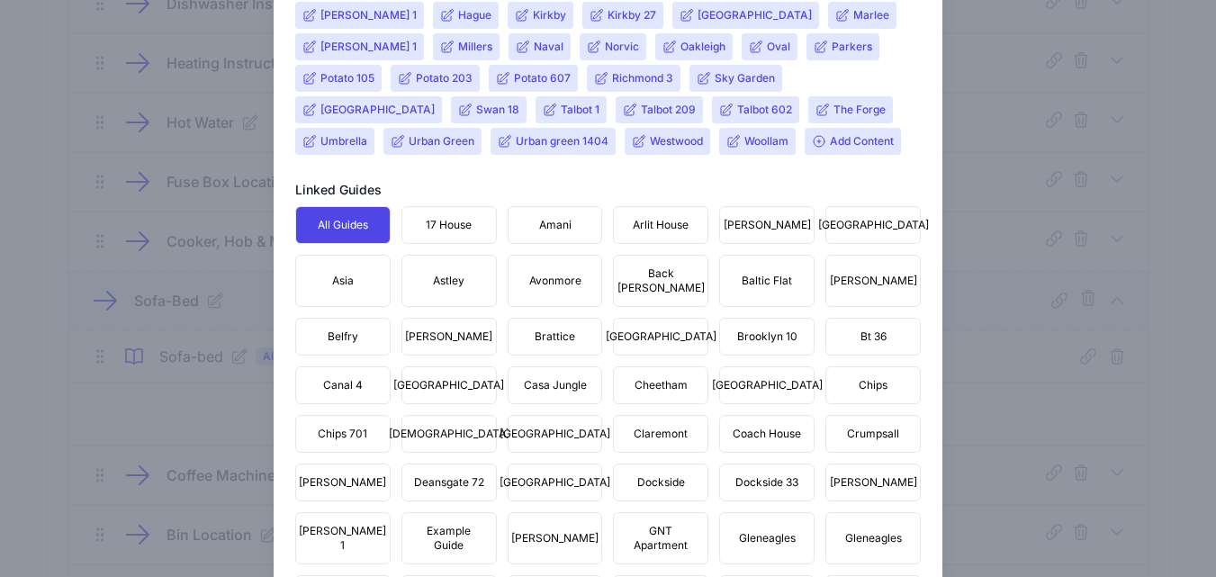
scroll to position [900, 0]
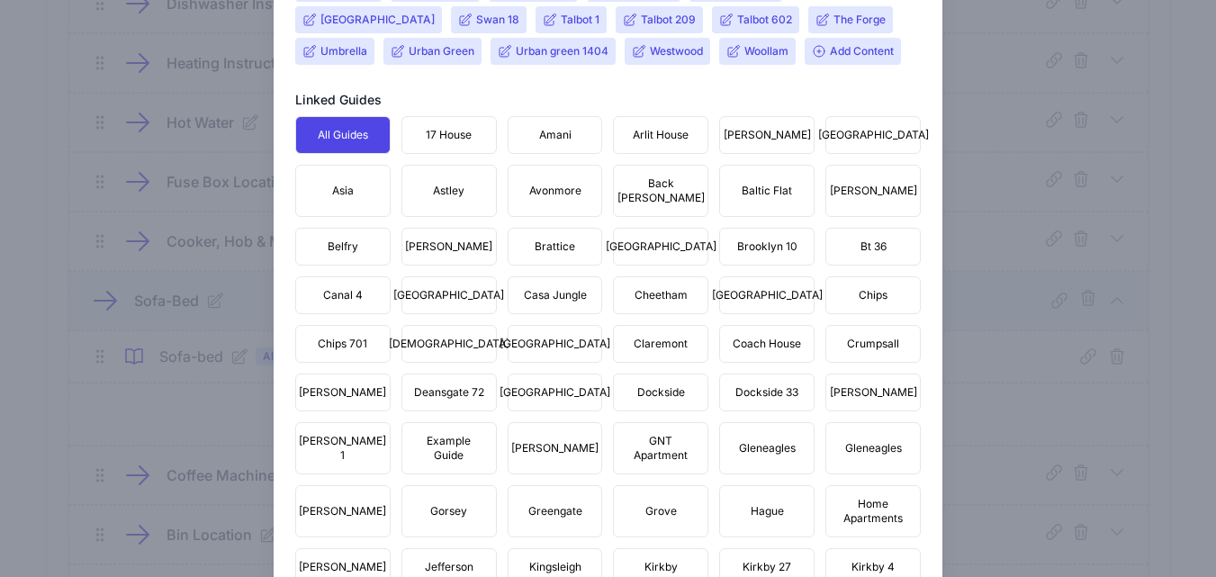
click at [36, 200] on div "Close Edit Content Content title Sofa-bed Optional Lead Image Upload a file or …" at bounding box center [608, 321] width 1216 height 2442
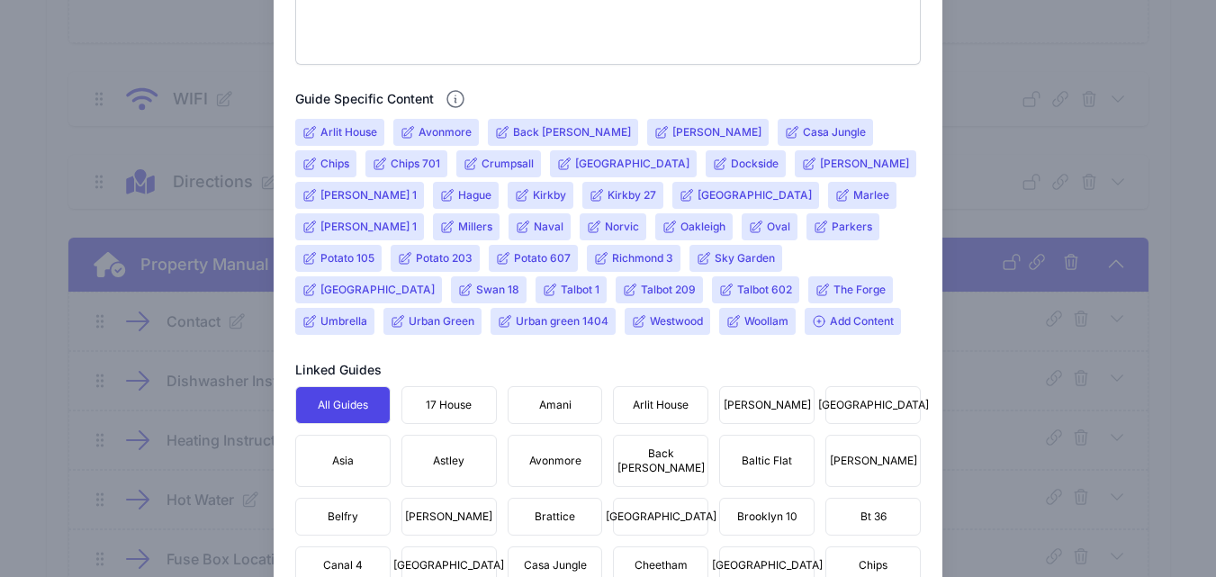
scroll to position [1282, 0]
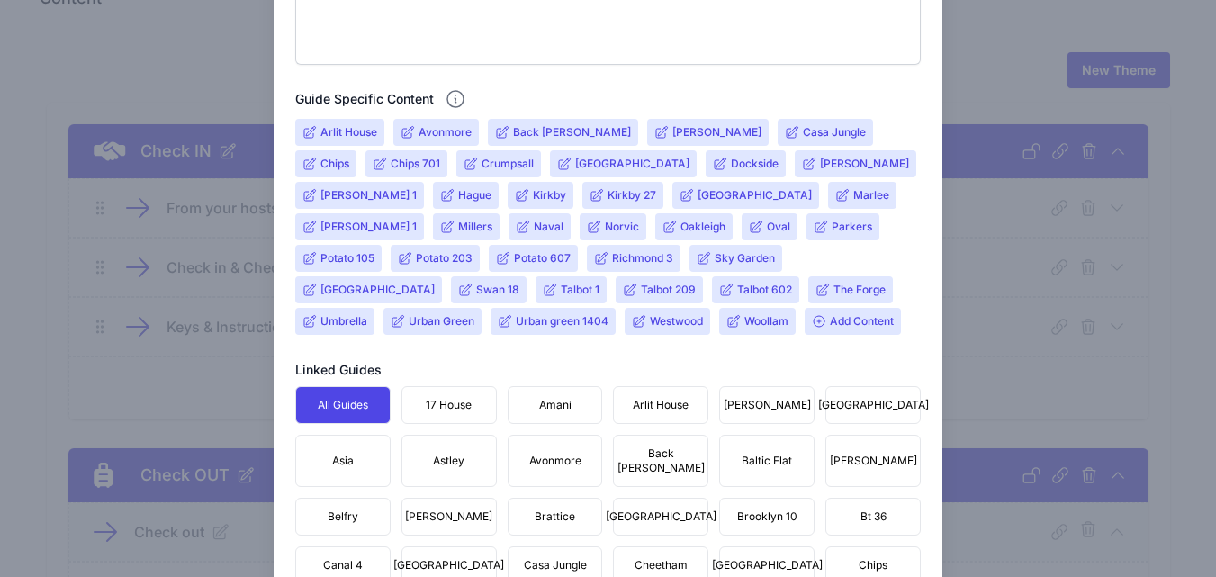
scroll to position [17, 0]
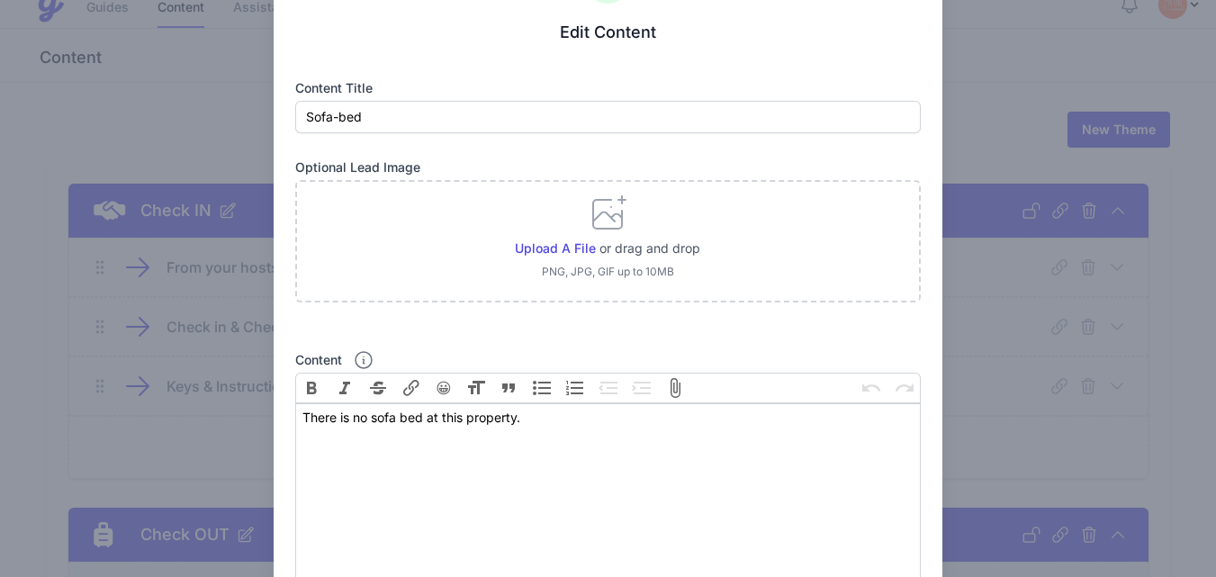
scroll to position [0, 0]
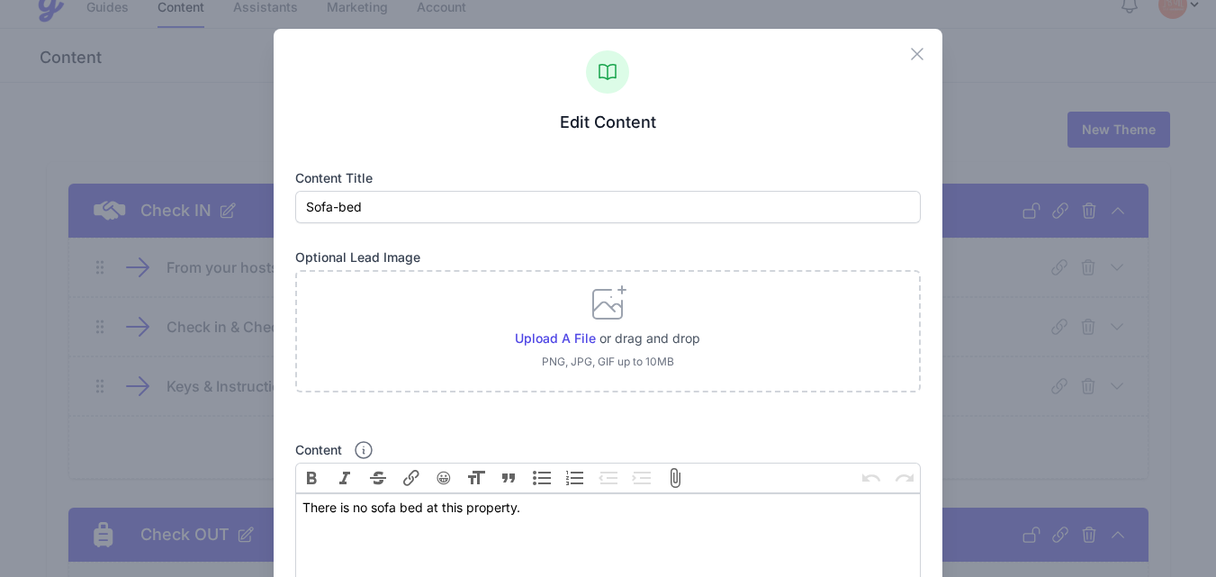
click at [907, 51] on icon "button" at bounding box center [918, 54] width 22 height 22
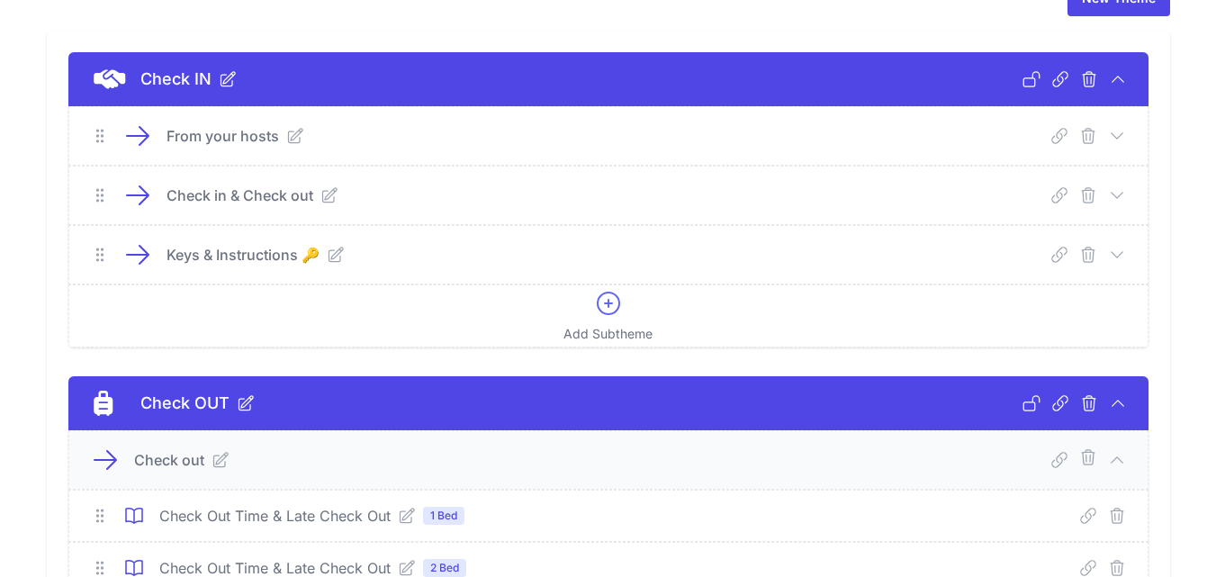
scroll to position [180, 0]
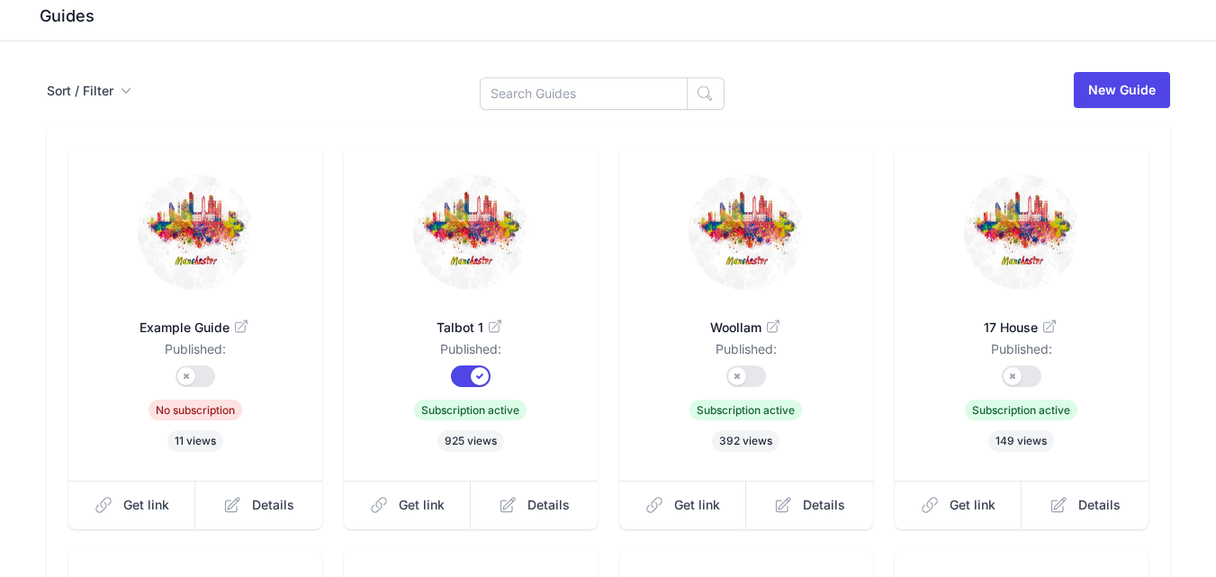
scroll to position [90, 0]
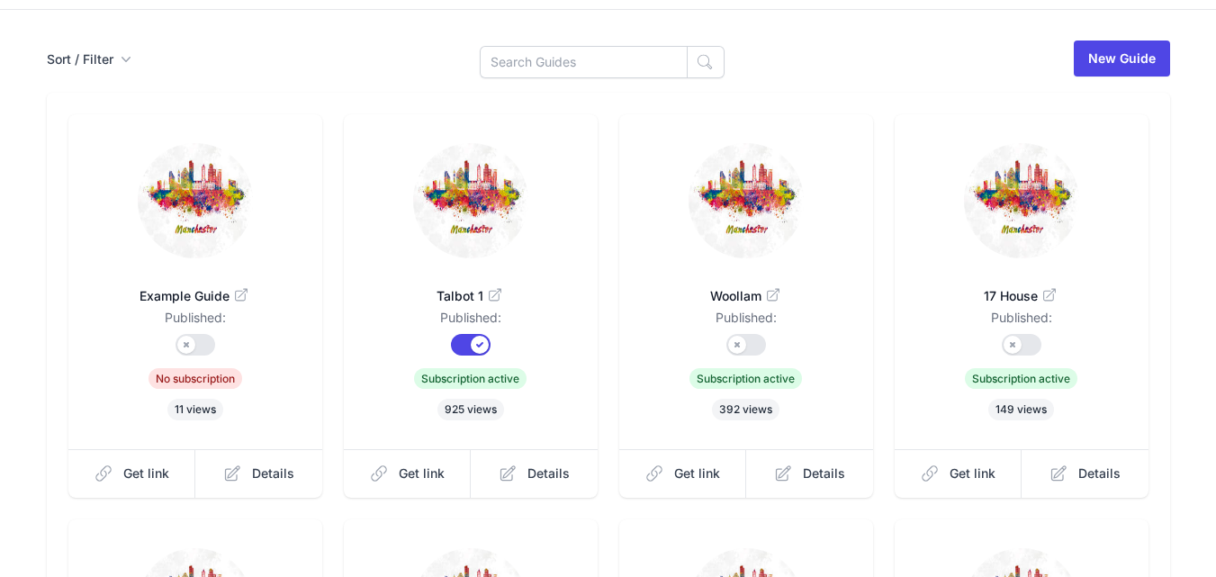
click at [460, 296] on span "Talbot 1" at bounding box center [471, 296] width 196 height 18
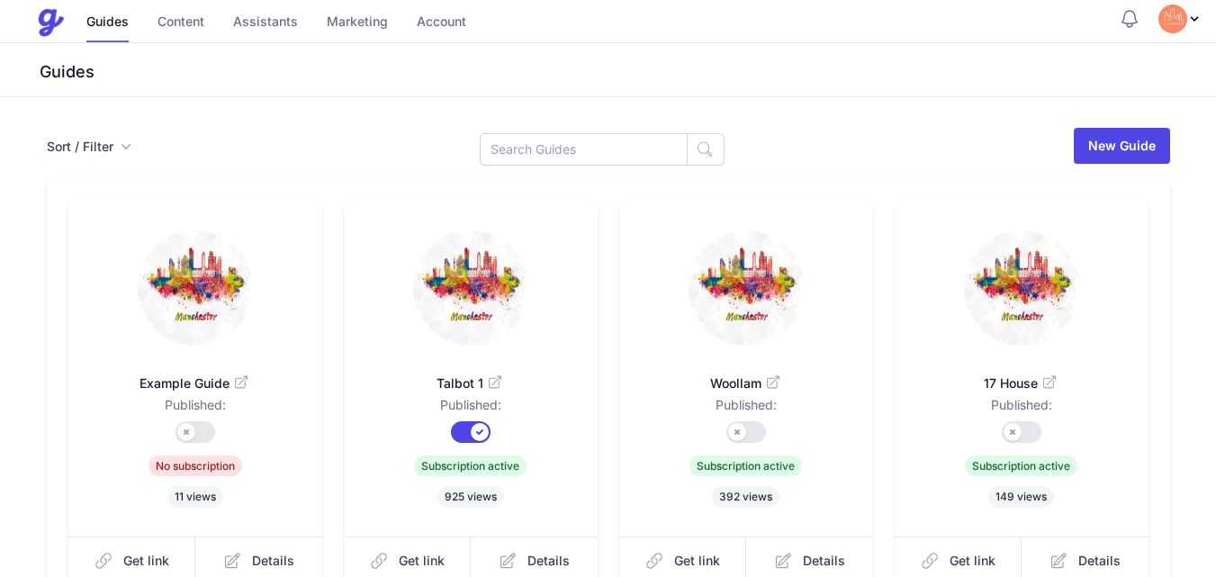
scroll to position [0, 0]
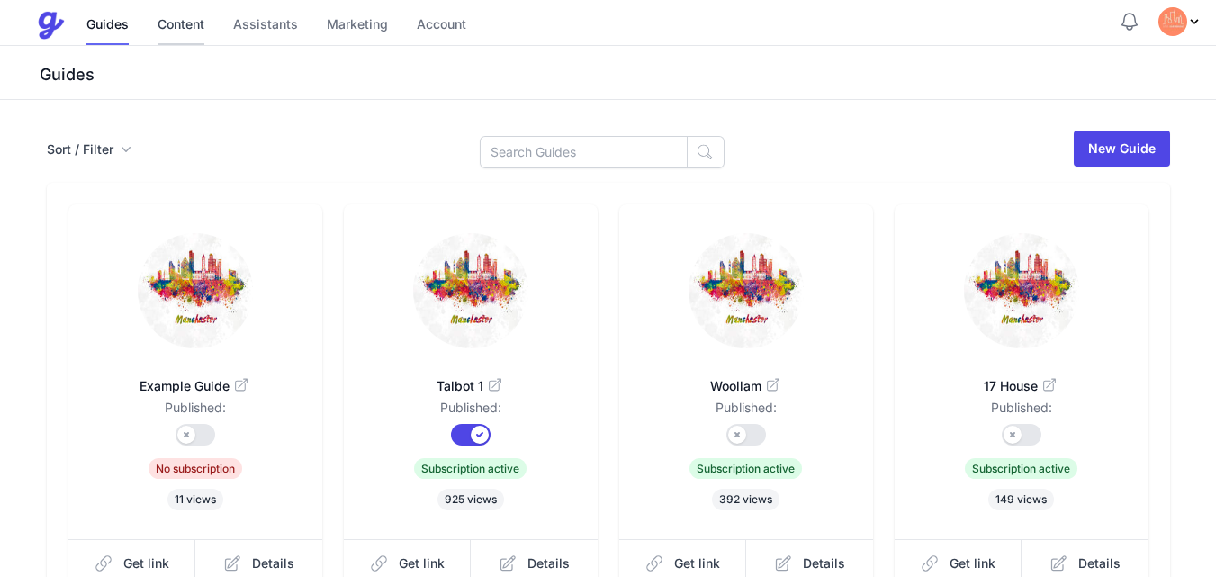
click at [193, 23] on link "Content" at bounding box center [181, 25] width 47 height 39
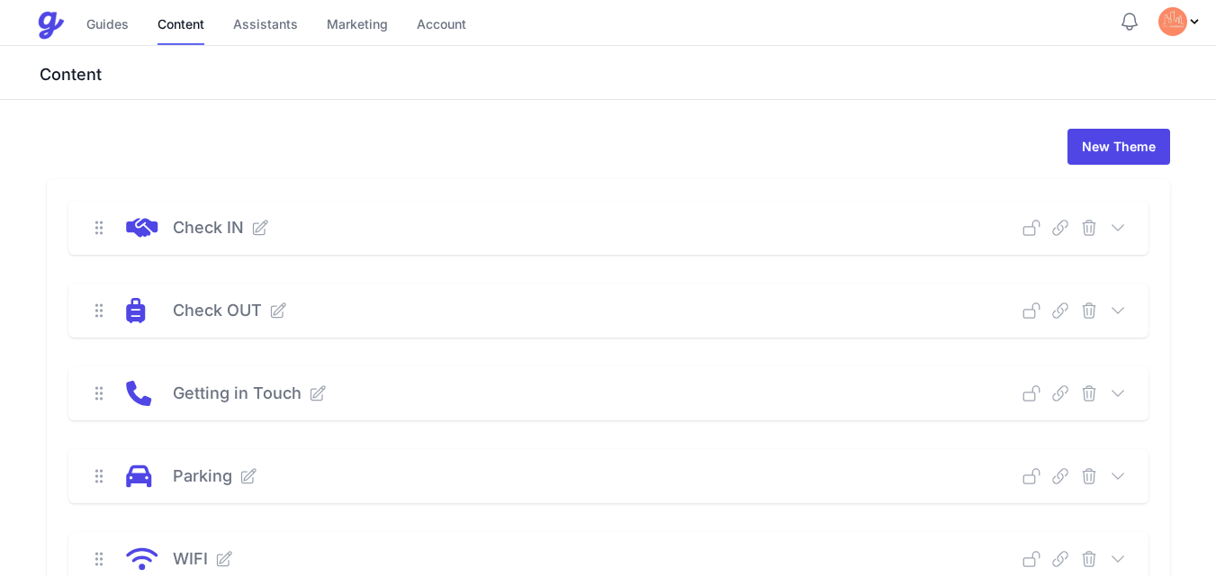
scroll to position [360, 0]
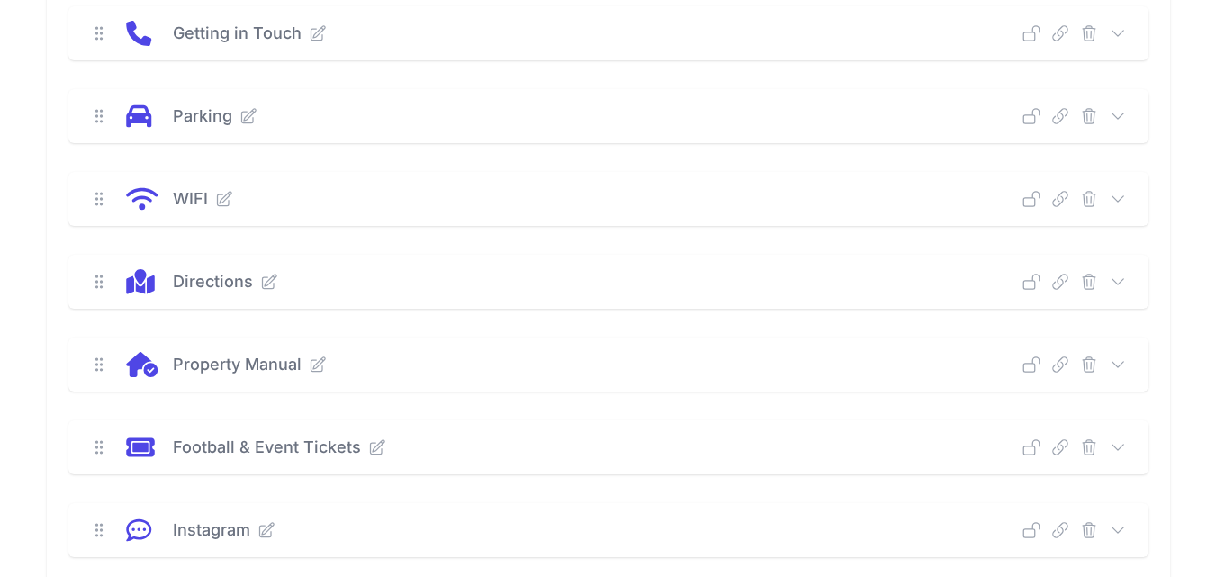
click at [1114, 365] on icon at bounding box center [1118, 365] width 18 height 18
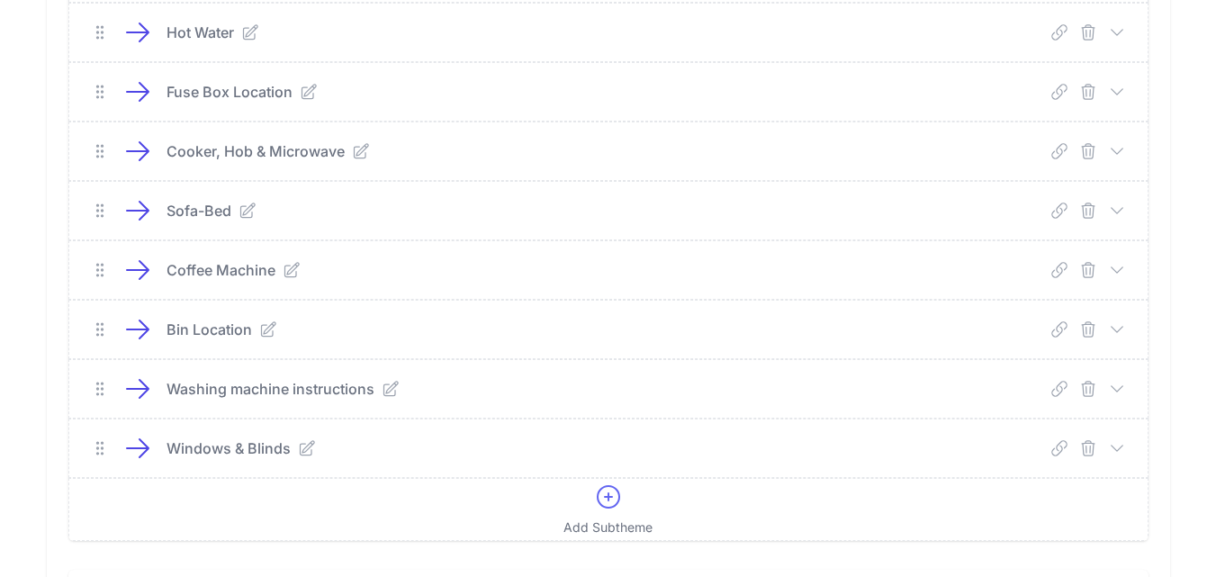
scroll to position [1017, 0]
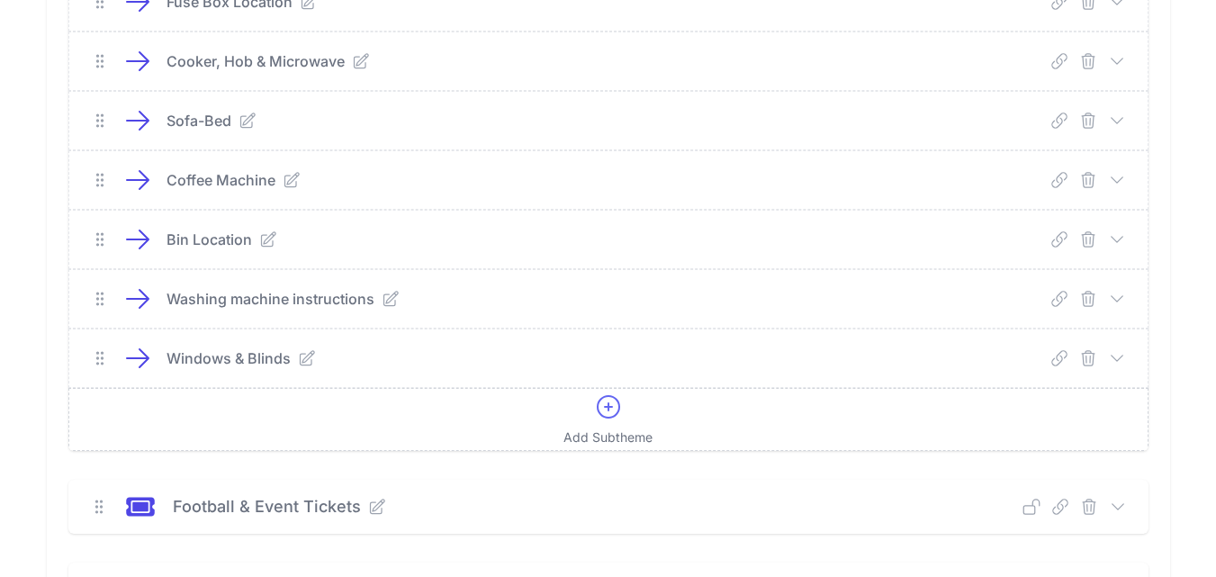
click at [609, 404] on icon at bounding box center [609, 407] width 22 height 22
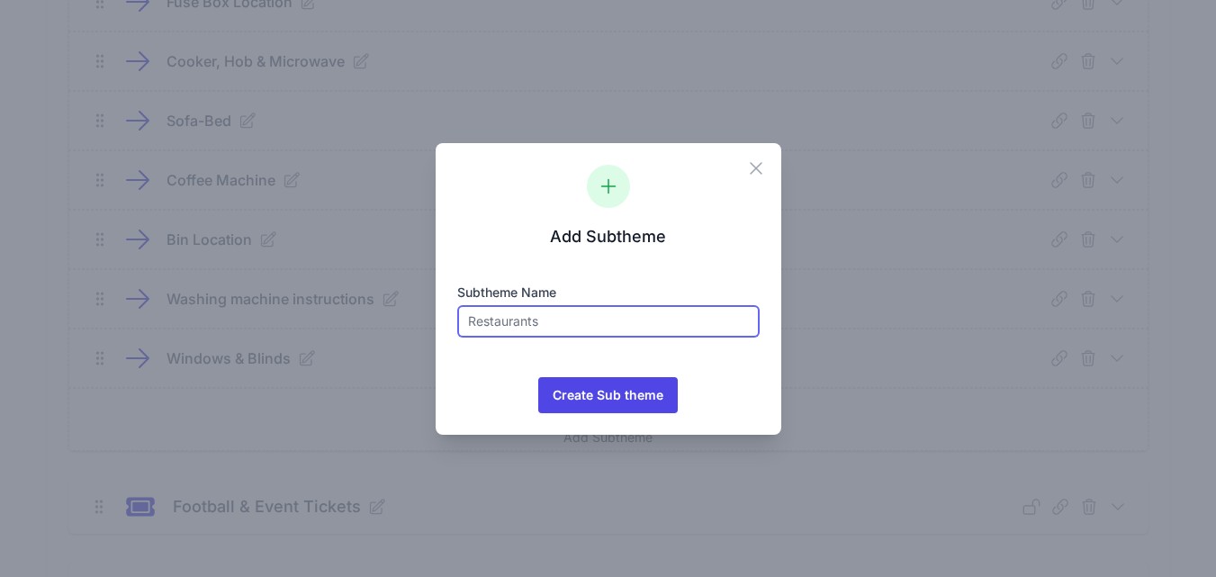
click at [544, 324] on input "text" at bounding box center [608, 321] width 302 height 32
type input "Guide-book"
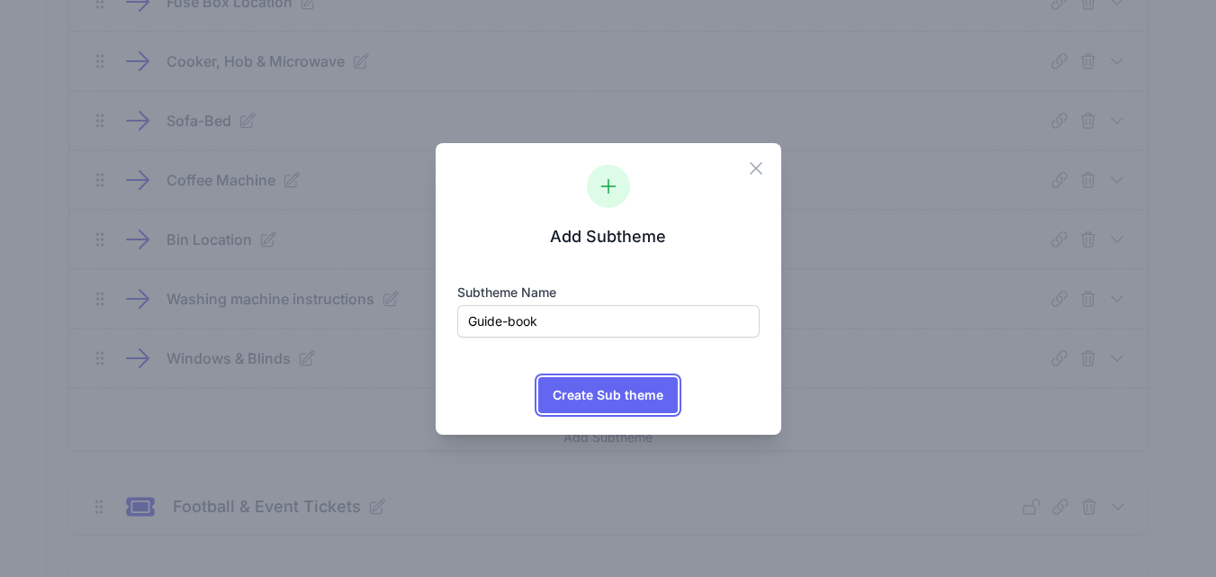
click at [580, 398] on span "Create Sub theme" at bounding box center [608, 395] width 111 height 36
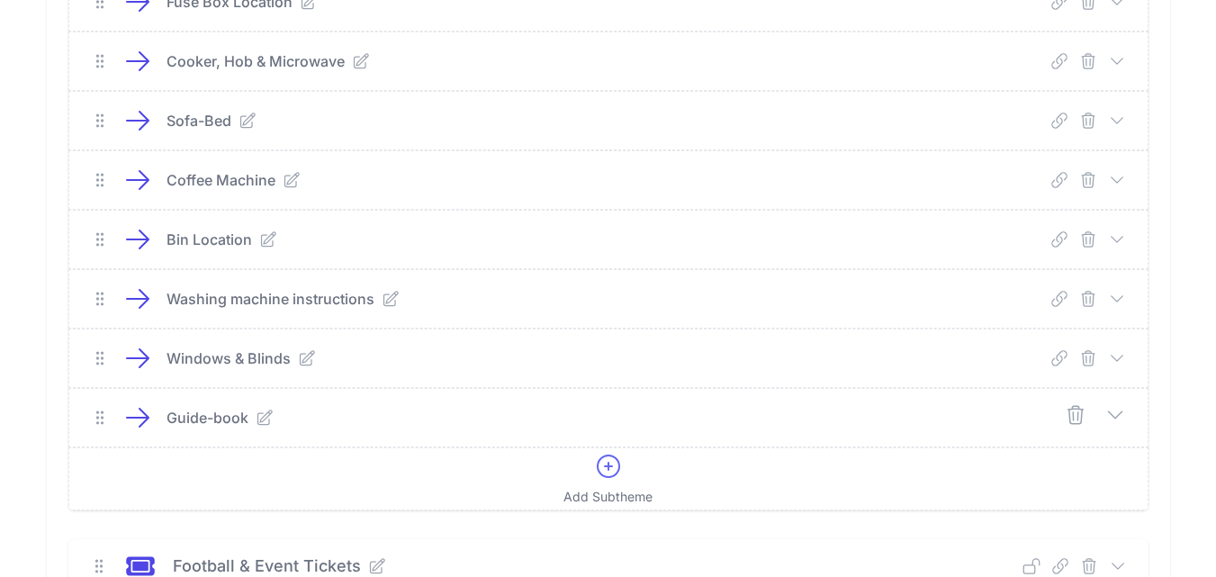
click at [1117, 413] on icon at bounding box center [1116, 415] width 22 height 22
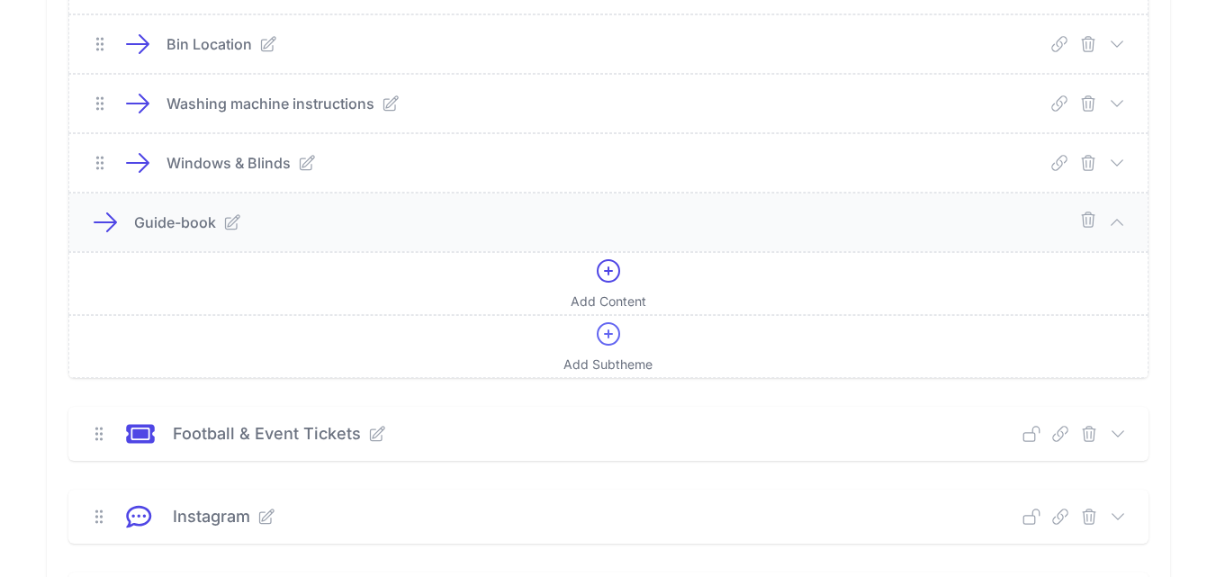
scroll to position [1107, 0]
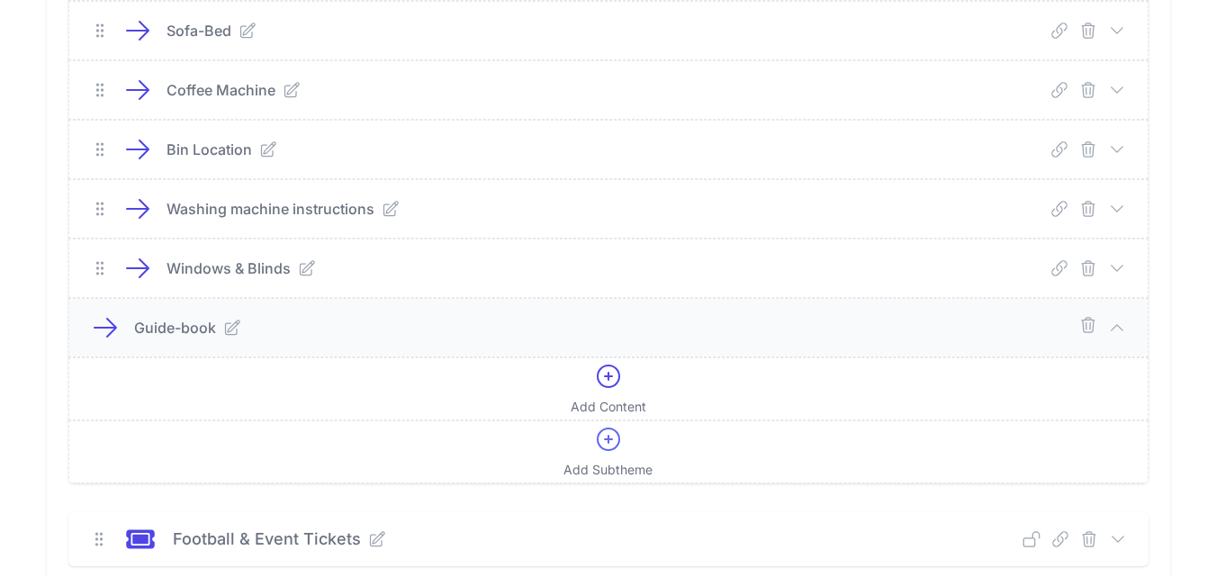
click at [1117, 322] on icon at bounding box center [1117, 328] width 18 height 18
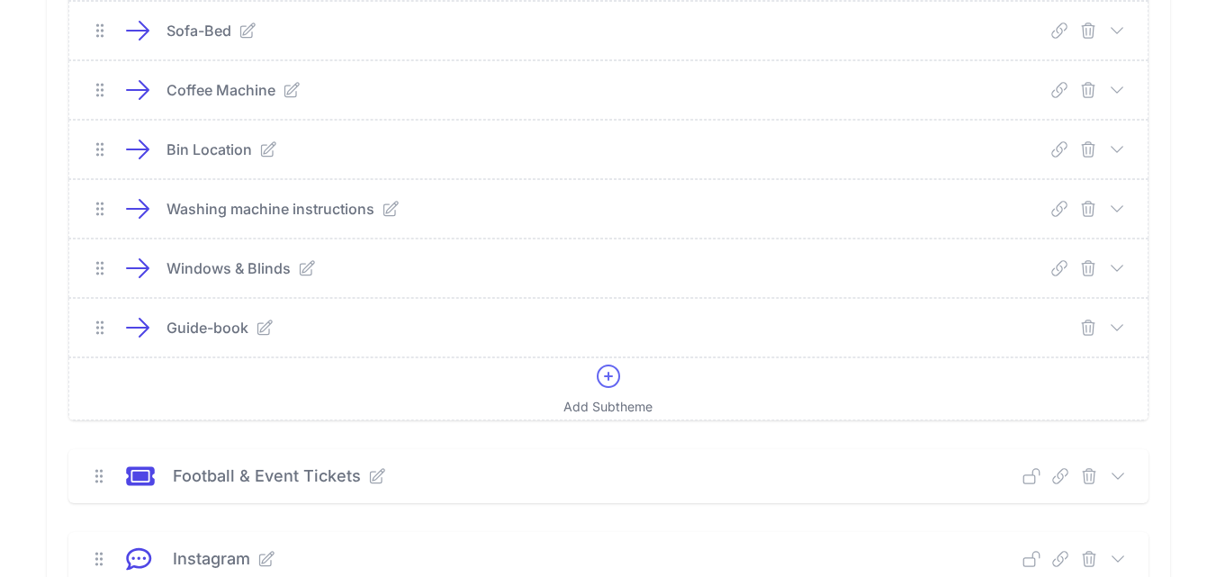
click at [1117, 329] on icon at bounding box center [1117, 326] width 12 height 5
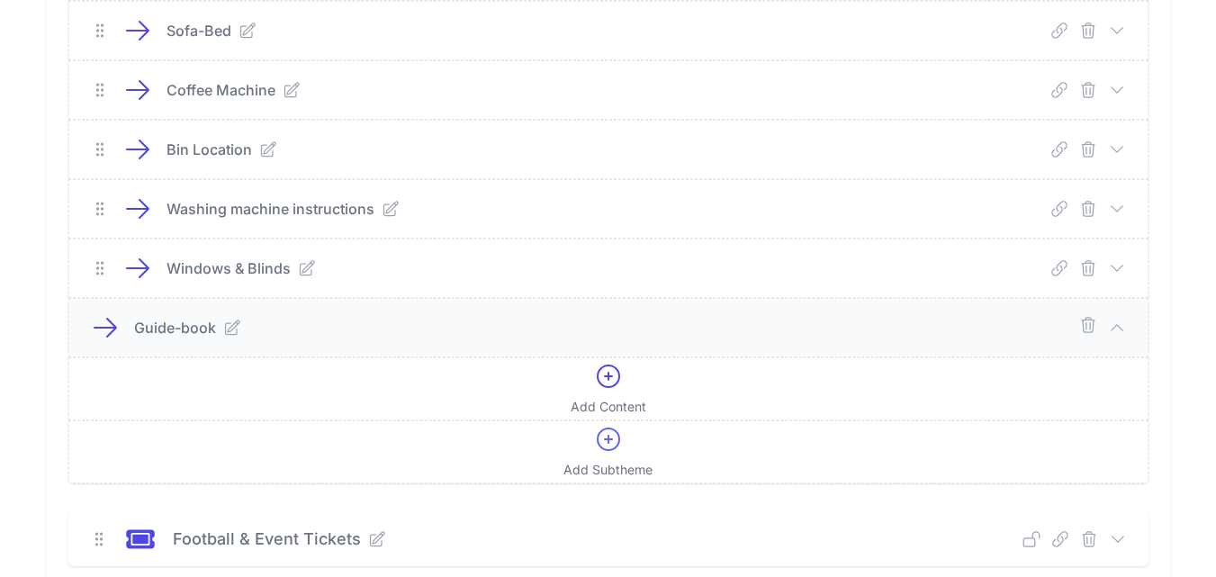
click at [1092, 324] on icon "submit" at bounding box center [1088, 325] width 18 height 18
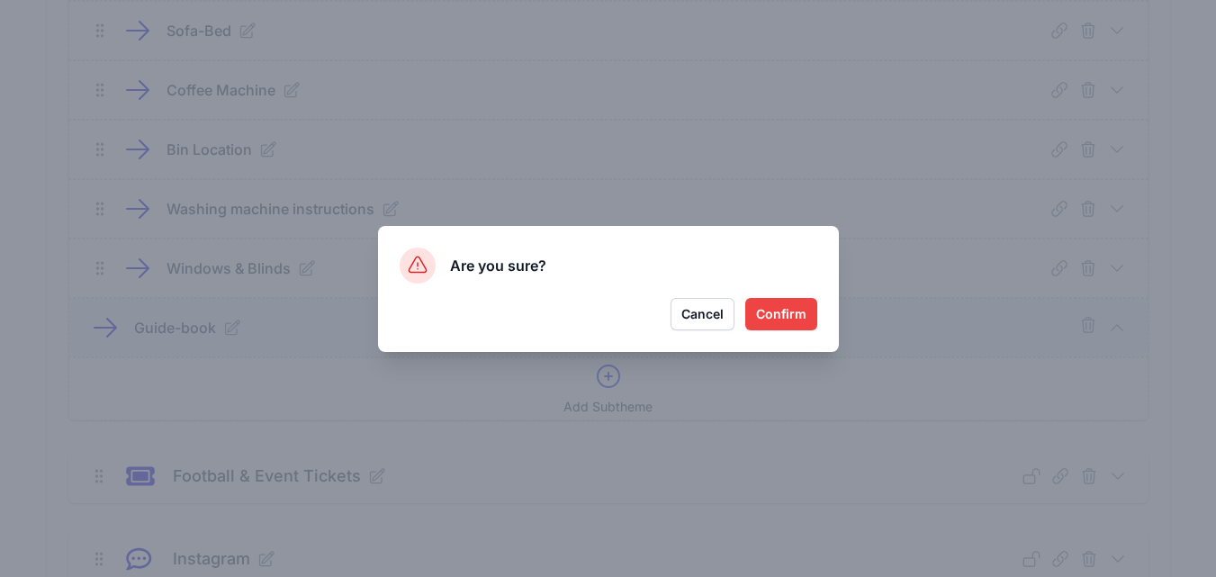
click at [775, 308] on button "Confirm" at bounding box center [781, 314] width 72 height 32
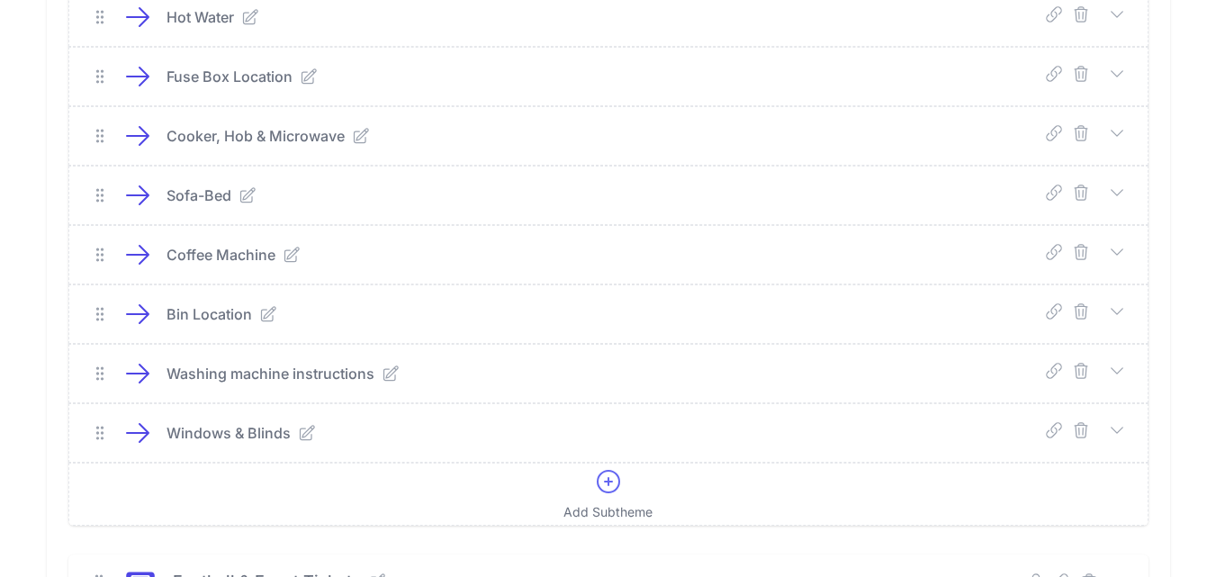
scroll to position [1033, 0]
